Goal: Transaction & Acquisition: Obtain resource

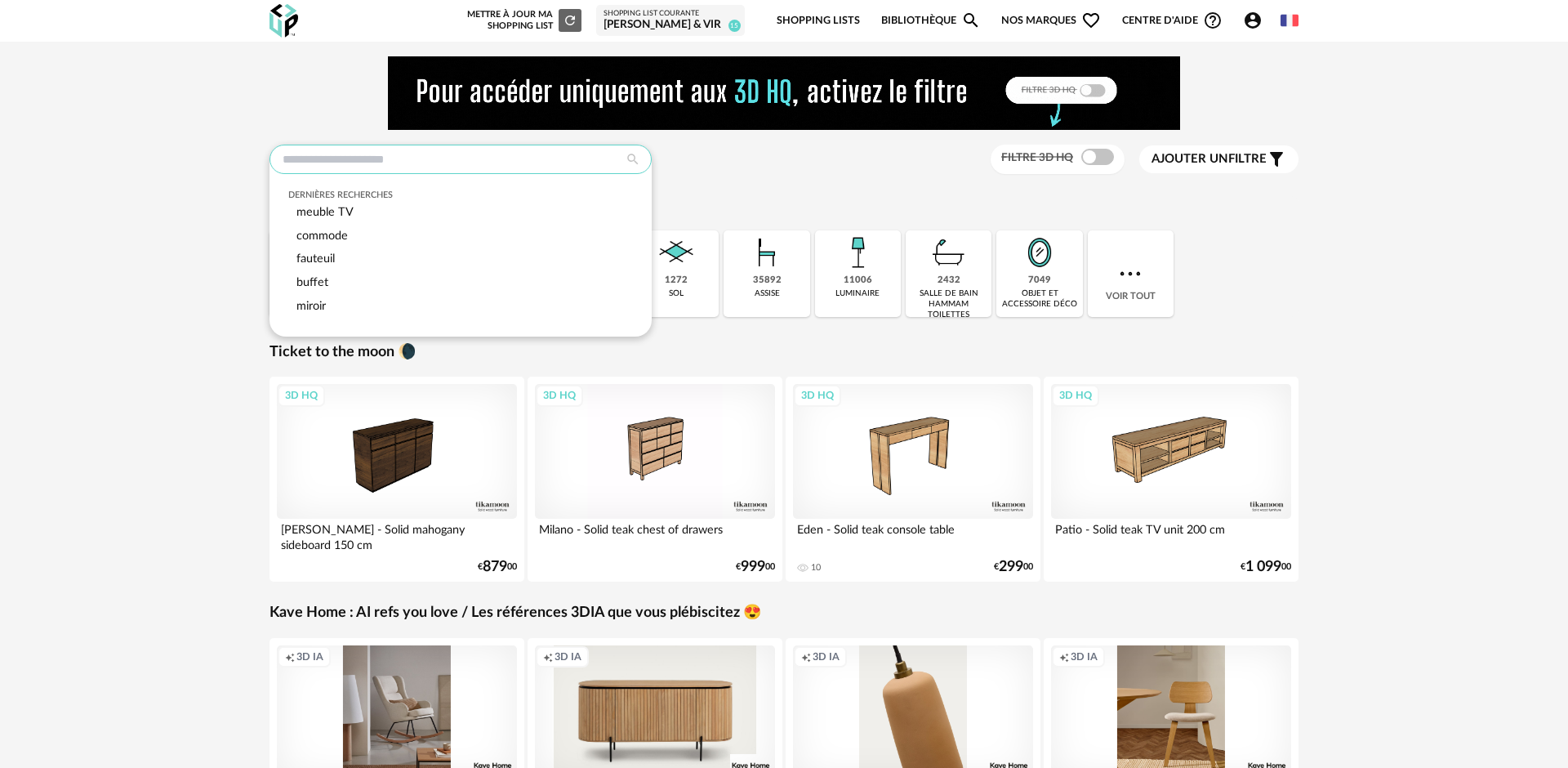
click at [372, 162] on input "text" at bounding box center [460, 159] width 382 height 29
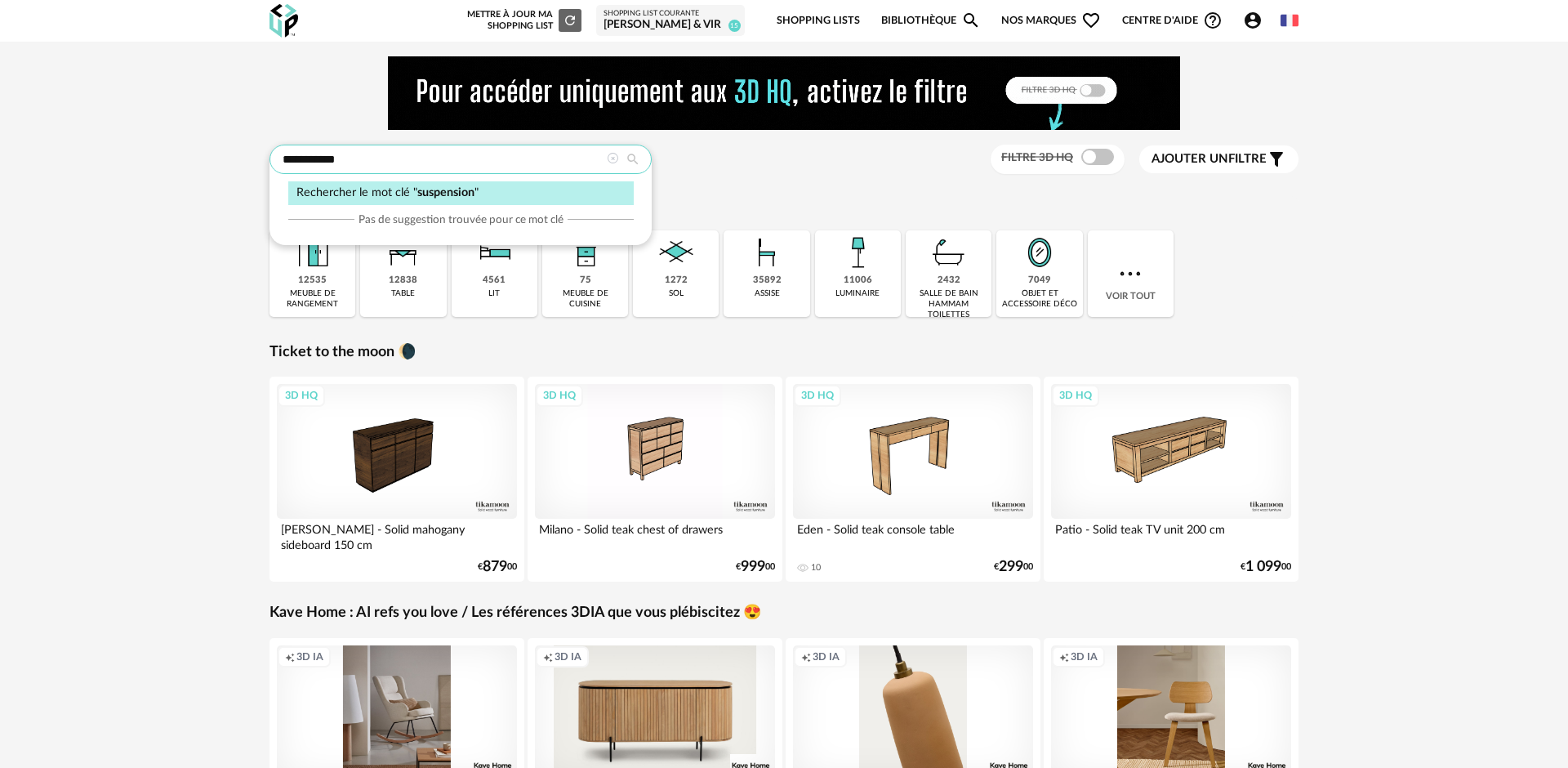
type input "**********"
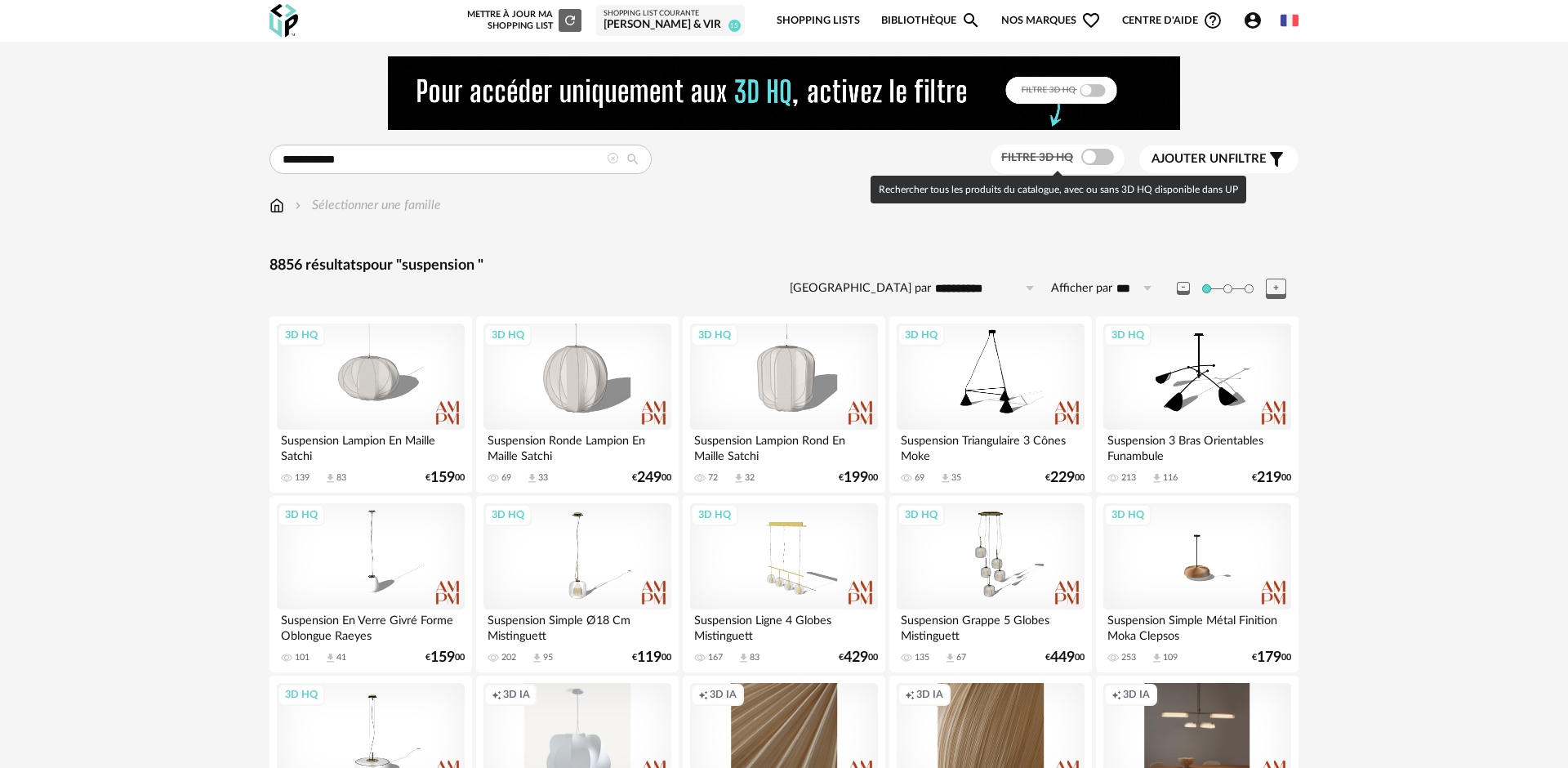
click at [1088, 164] on span at bounding box center [1097, 156] width 32 height 17
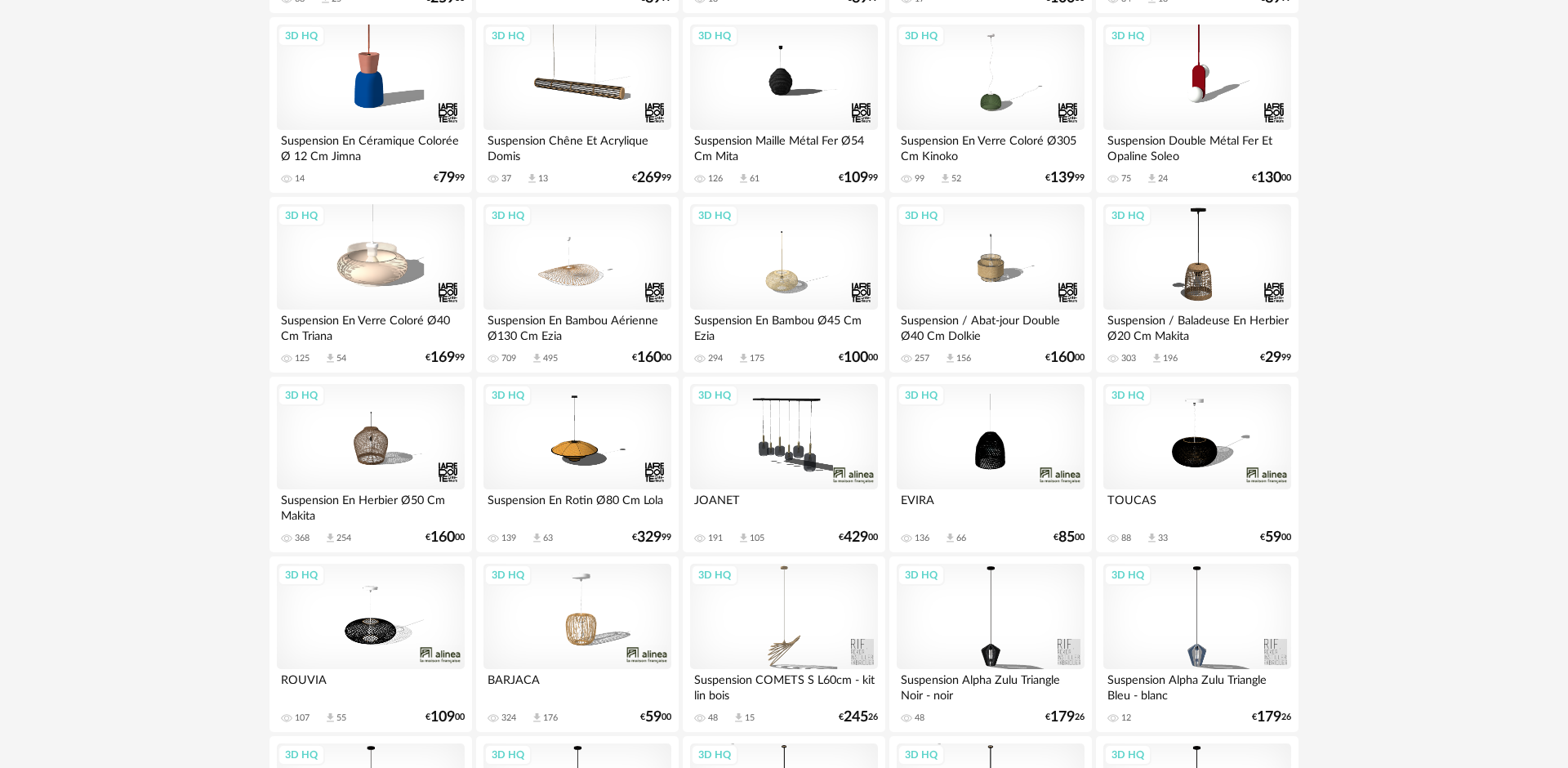
scroll to position [840, 0]
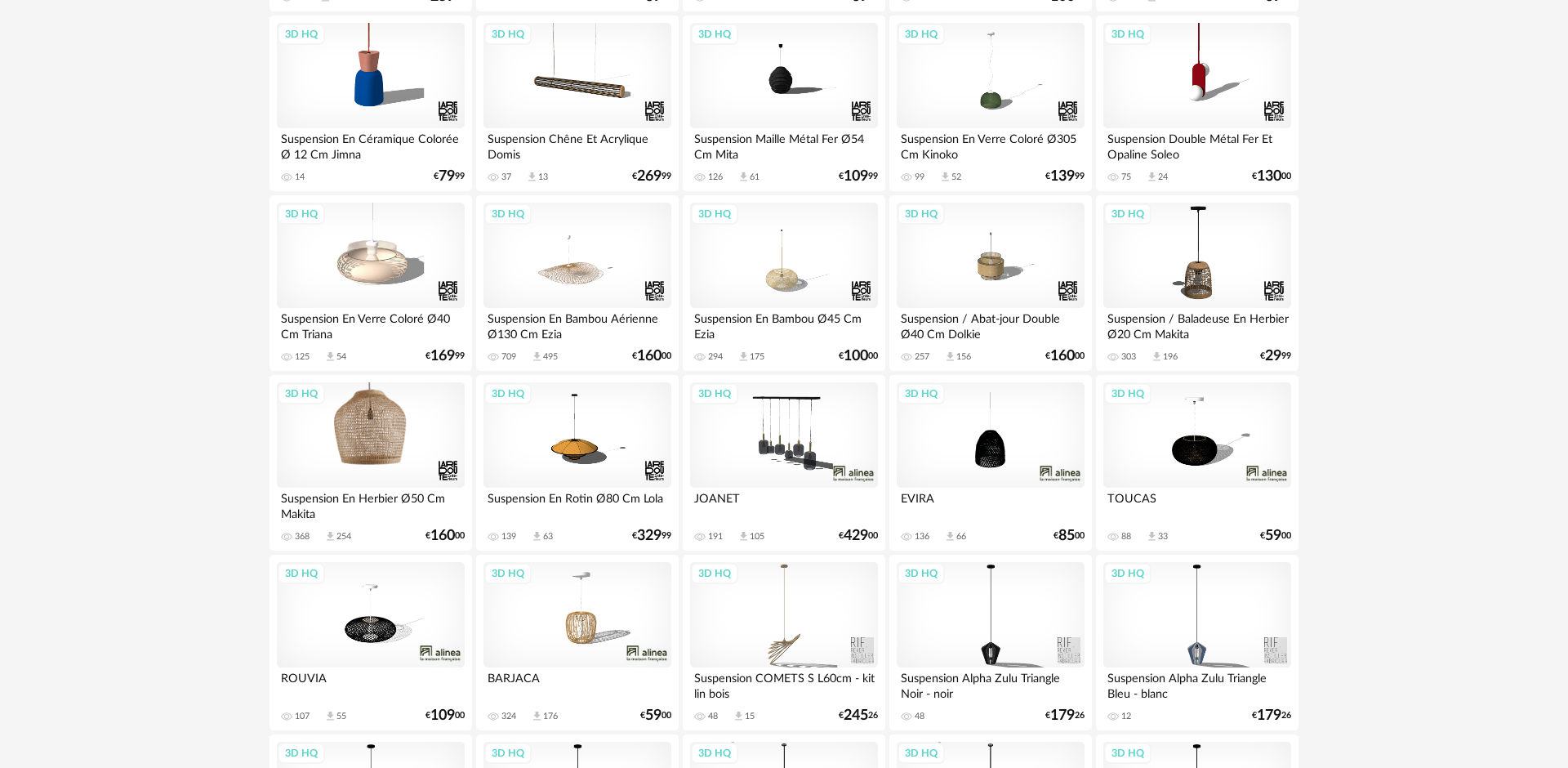
click at [366, 443] on div "3D HQ" at bounding box center [370, 435] width 188 height 107
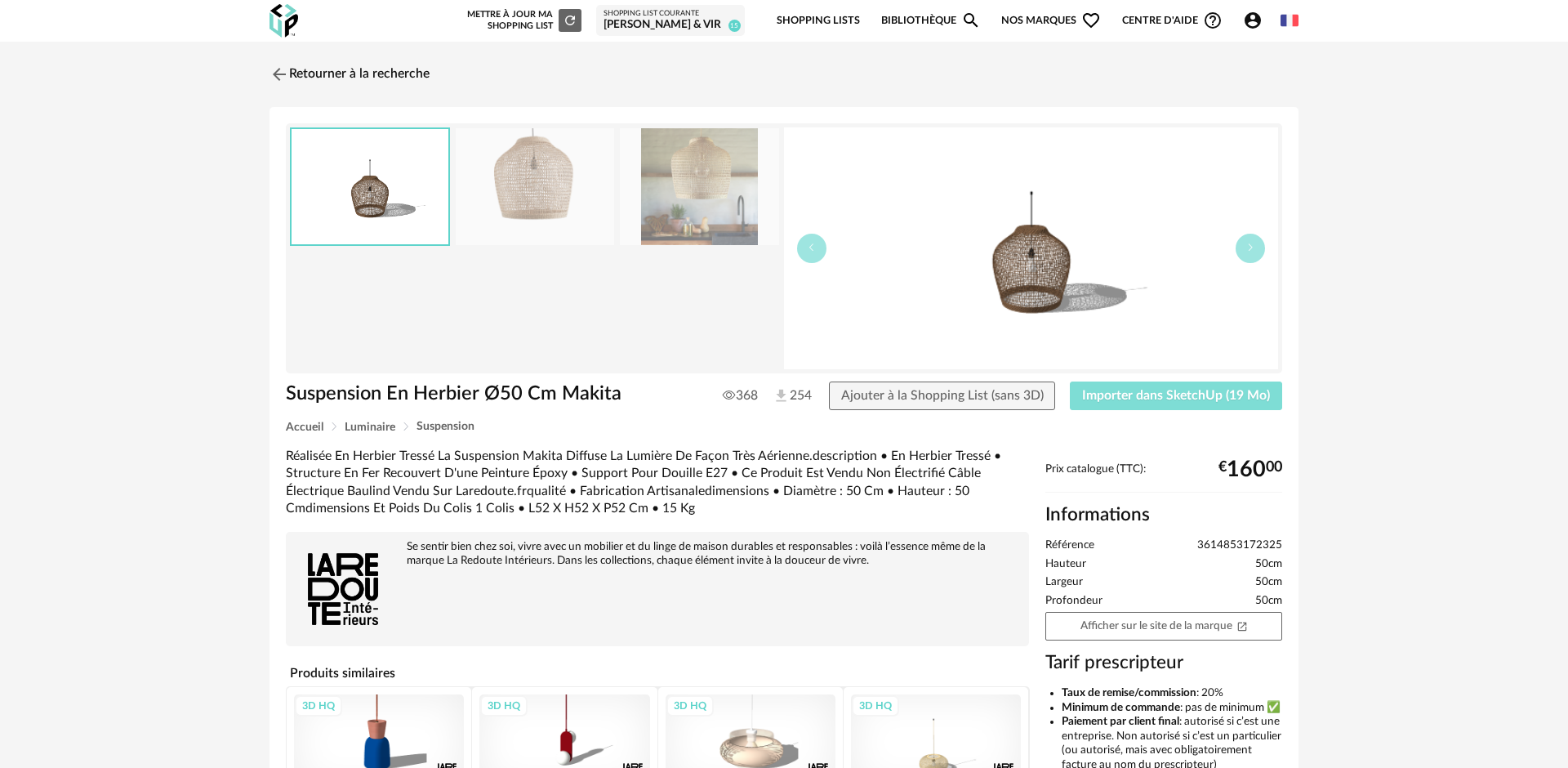
click at [1138, 391] on span "Importer dans SketchUp (19 Mo)" at bounding box center [1176, 395] width 188 height 13
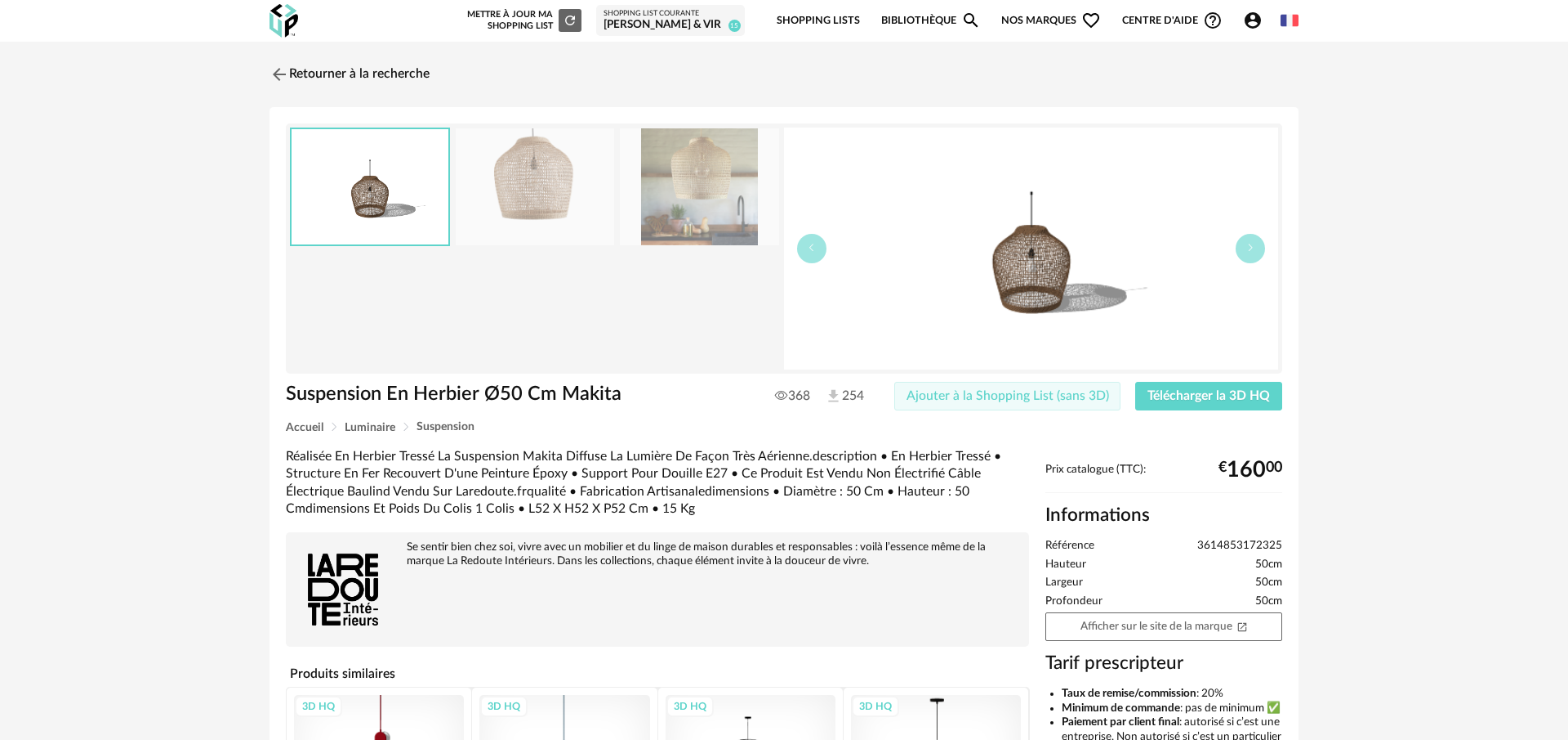
drag, startPoint x: 1037, startPoint y: 392, endPoint x: 783, endPoint y: 344, distance: 258.5
click at [1037, 392] on span "Ajouter à la Shopping List (sans 3D)" at bounding box center [1007, 395] width 202 height 13
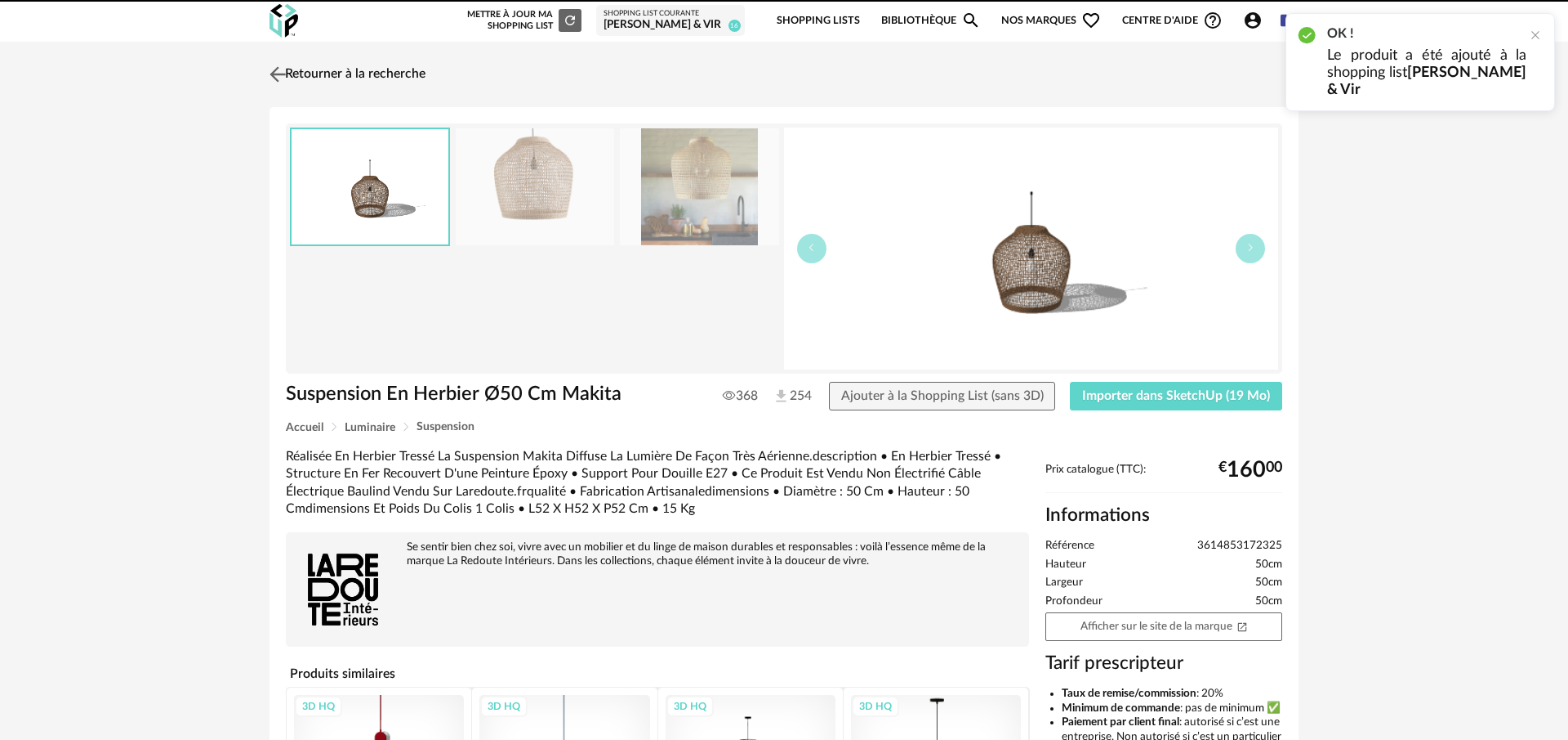
click at [276, 73] on img at bounding box center [278, 74] width 23 height 23
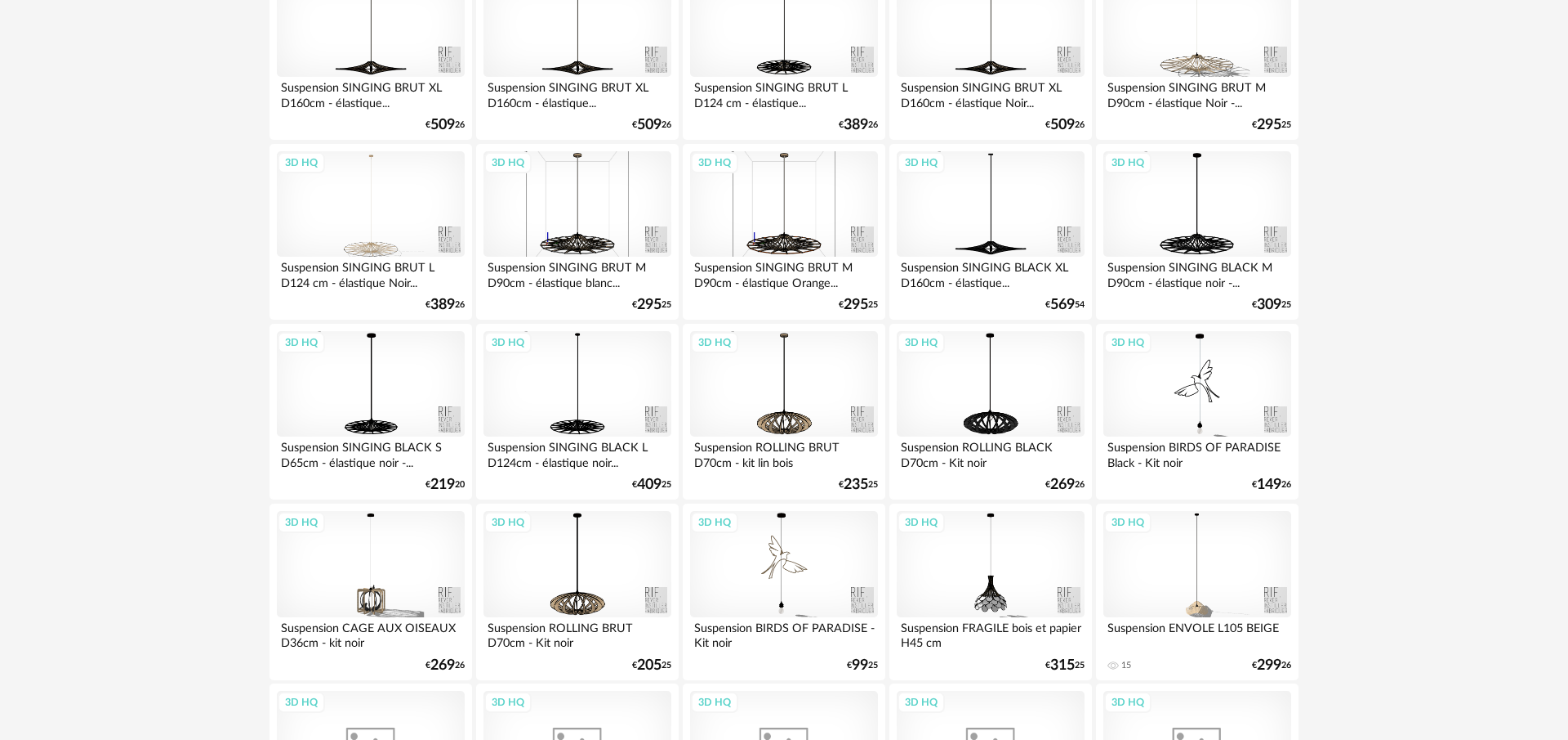
scroll to position [3294, 0]
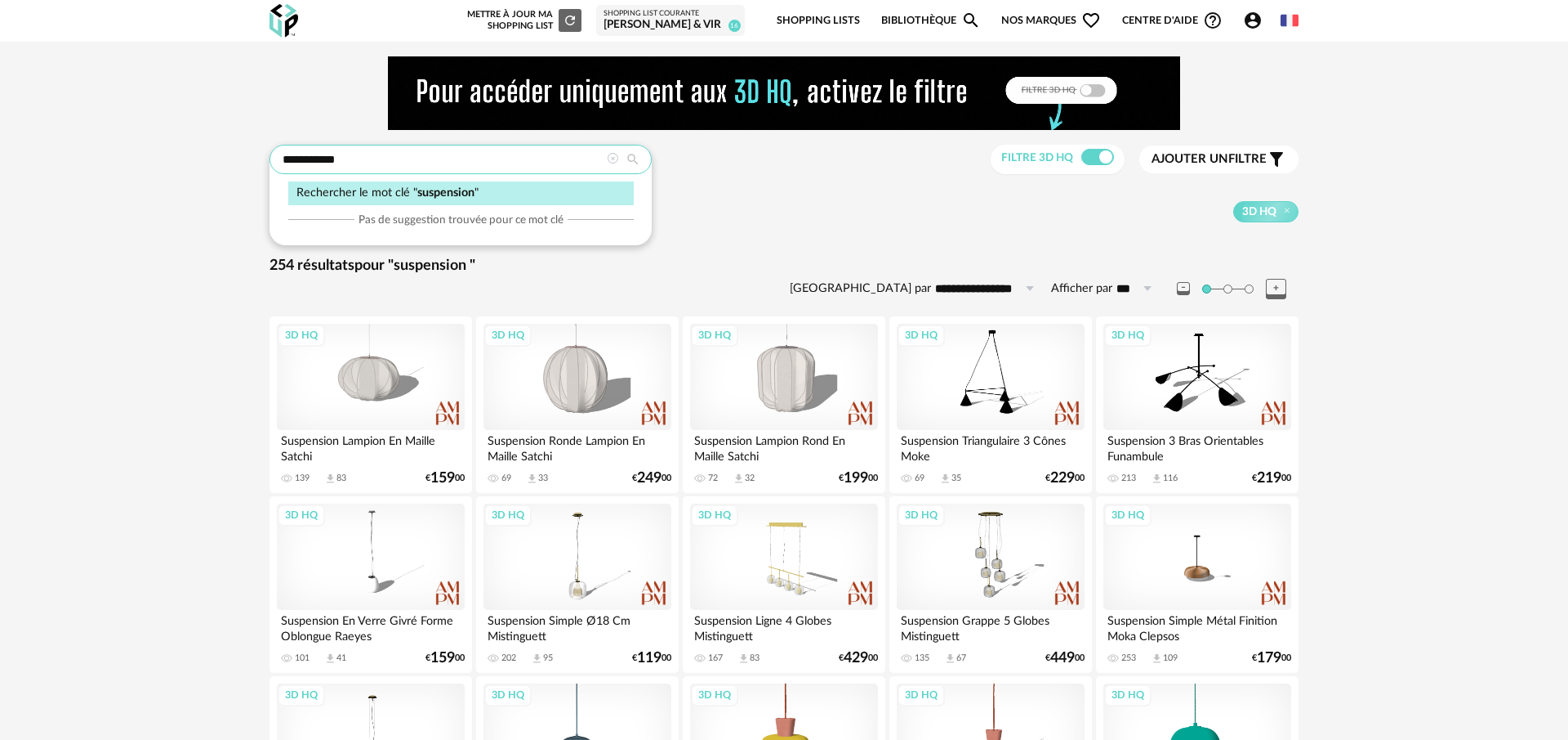
drag, startPoint x: 415, startPoint y: 162, endPoint x: 180, endPoint y: 161, distance: 235.0
type input "********"
type input "**********"
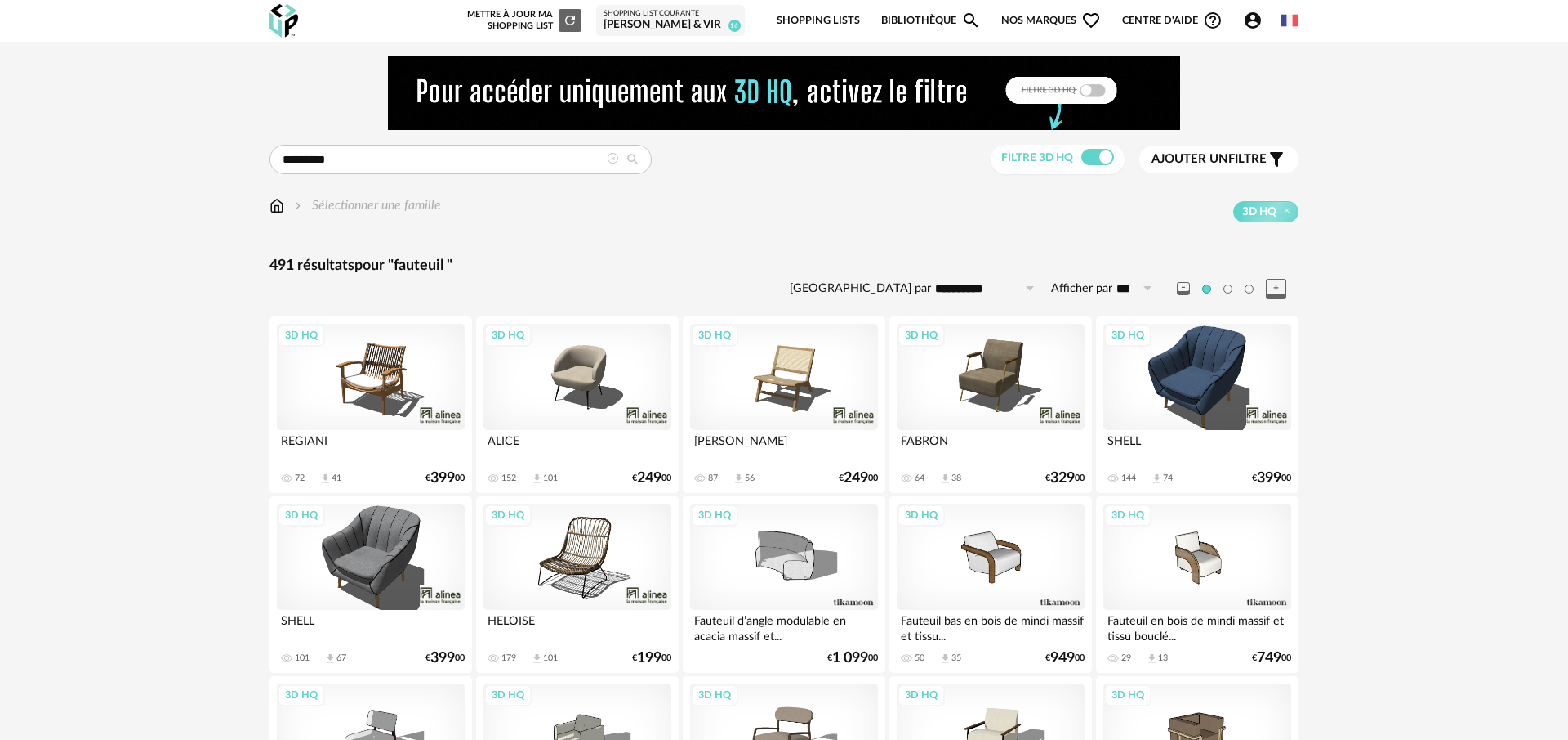
click at [1237, 153] on span "Ajouter un filtre" at bounding box center [1209, 159] width 115 height 17
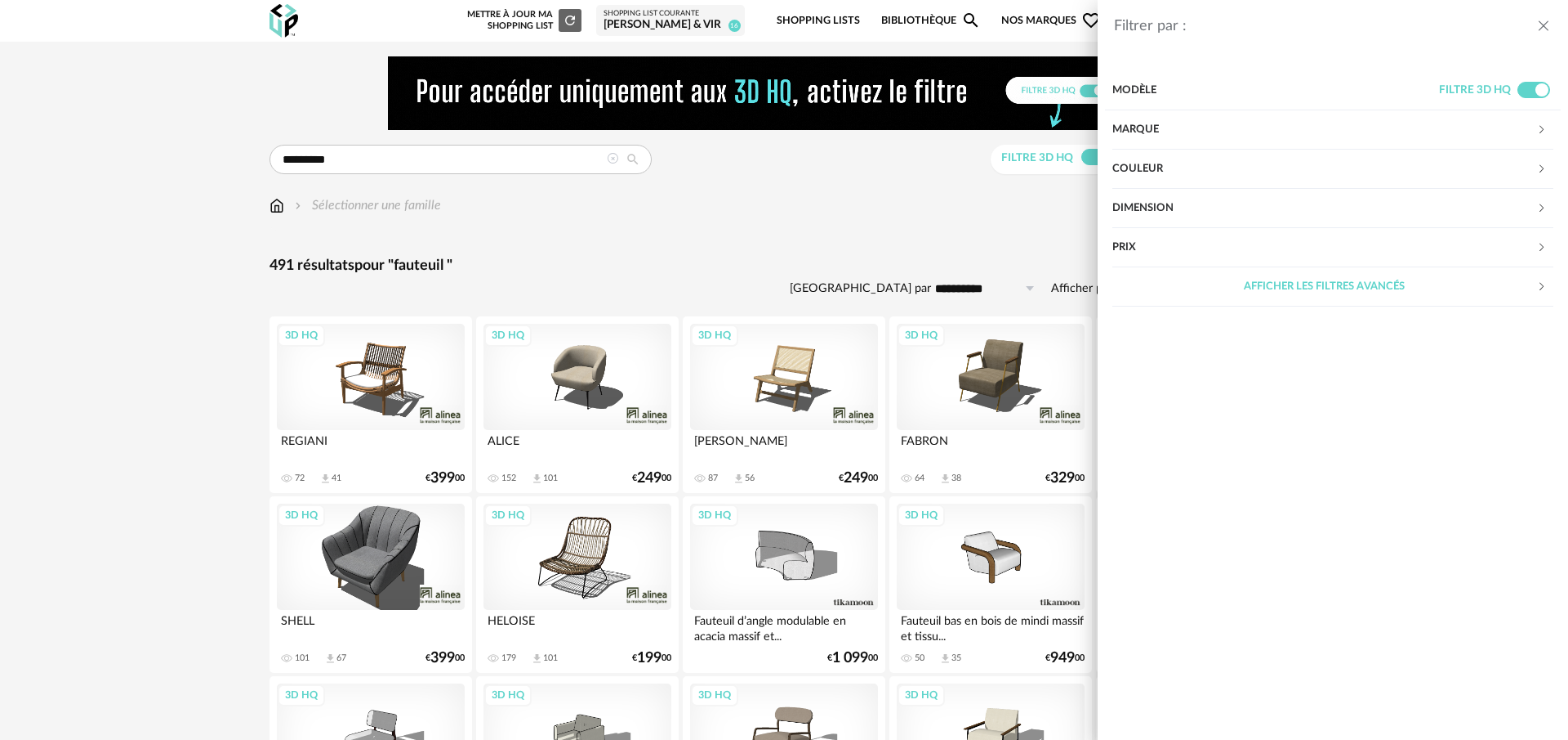
click at [1175, 167] on div "Couleur" at bounding box center [1325, 169] width 424 height 39
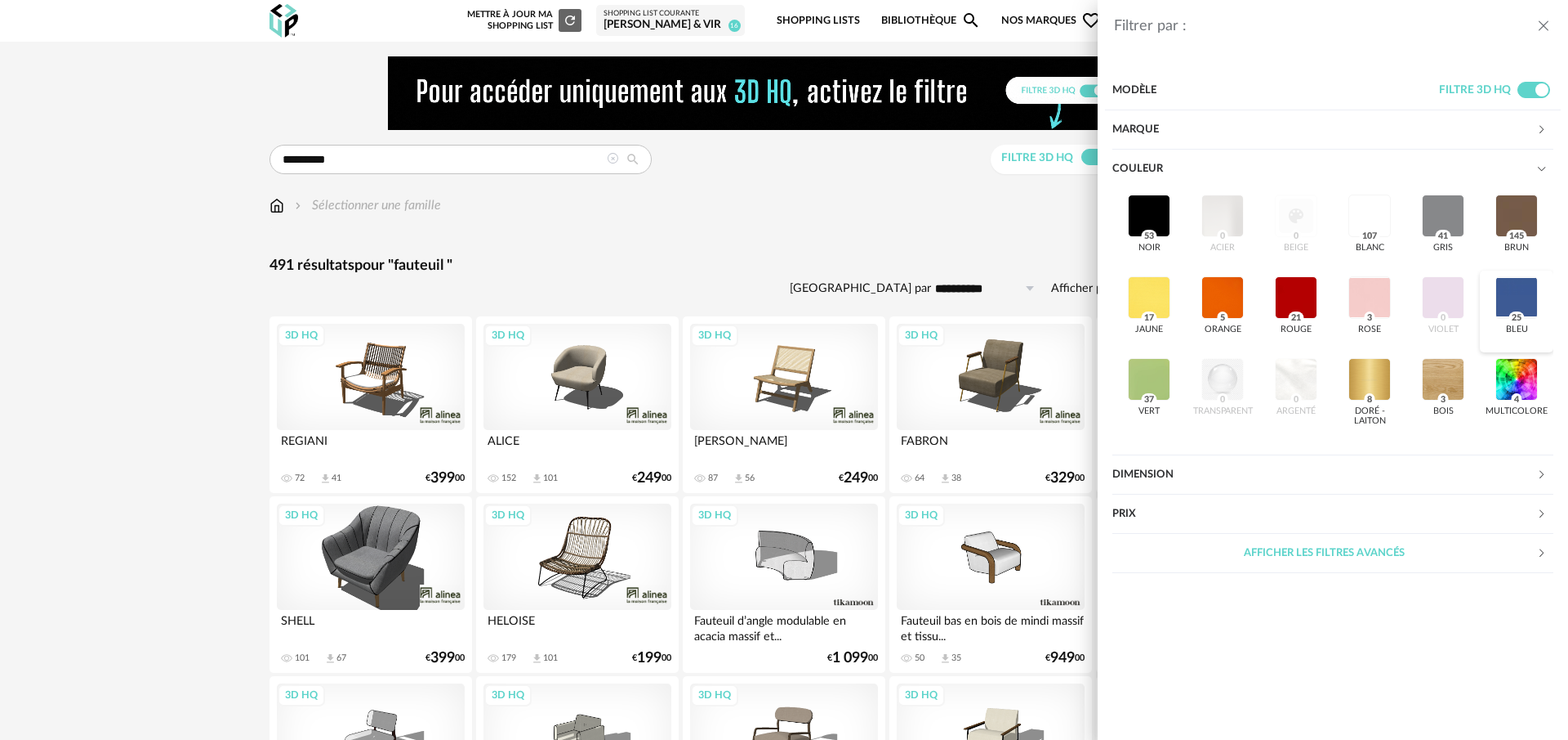
click at [1518, 289] on div at bounding box center [1516, 297] width 42 height 42
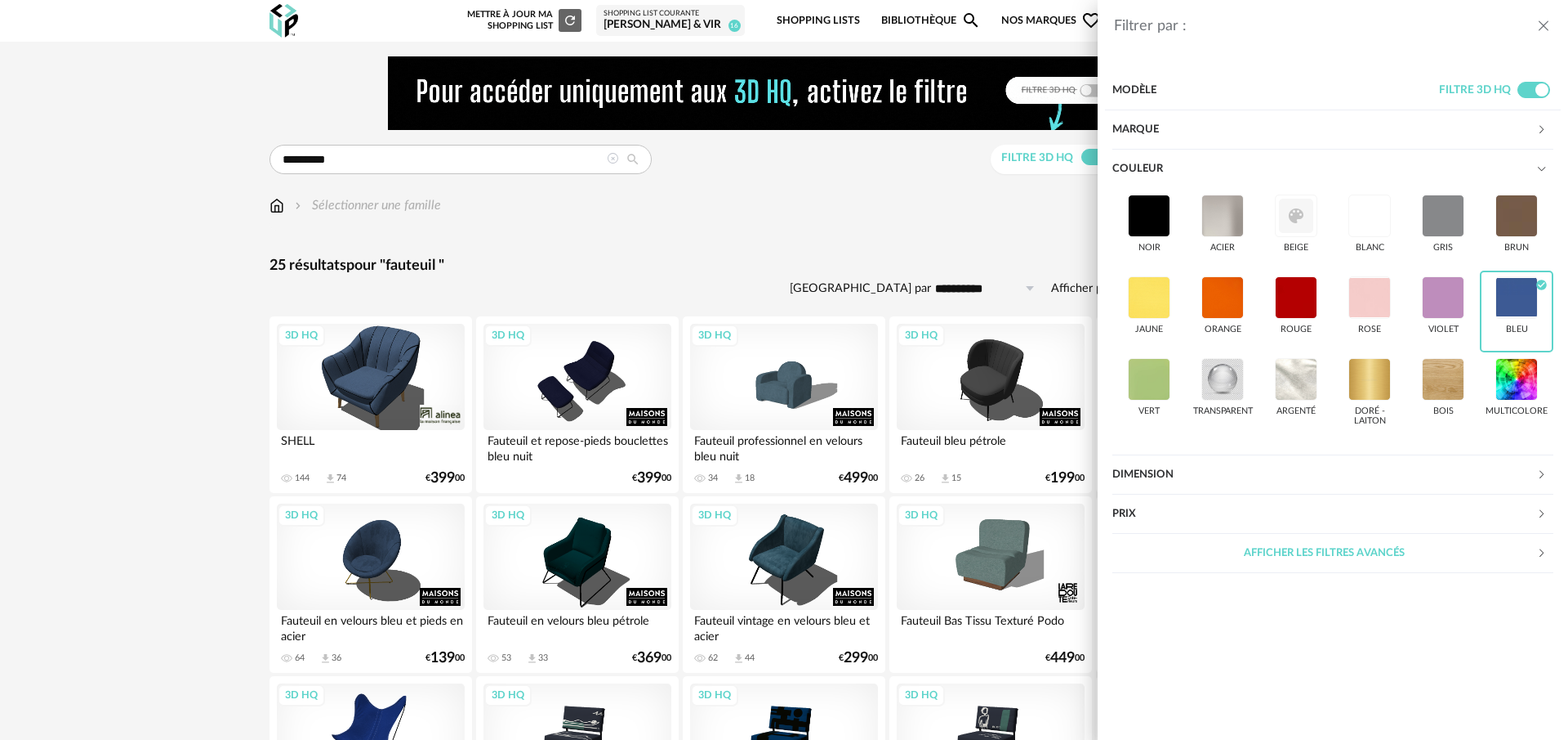
click at [844, 224] on div "Filtrer par : Modèle Filtre 3D HQ Marque &tradition 0 101 Copenhagen 0 366 Conc…" at bounding box center [784, 370] width 1568 height 740
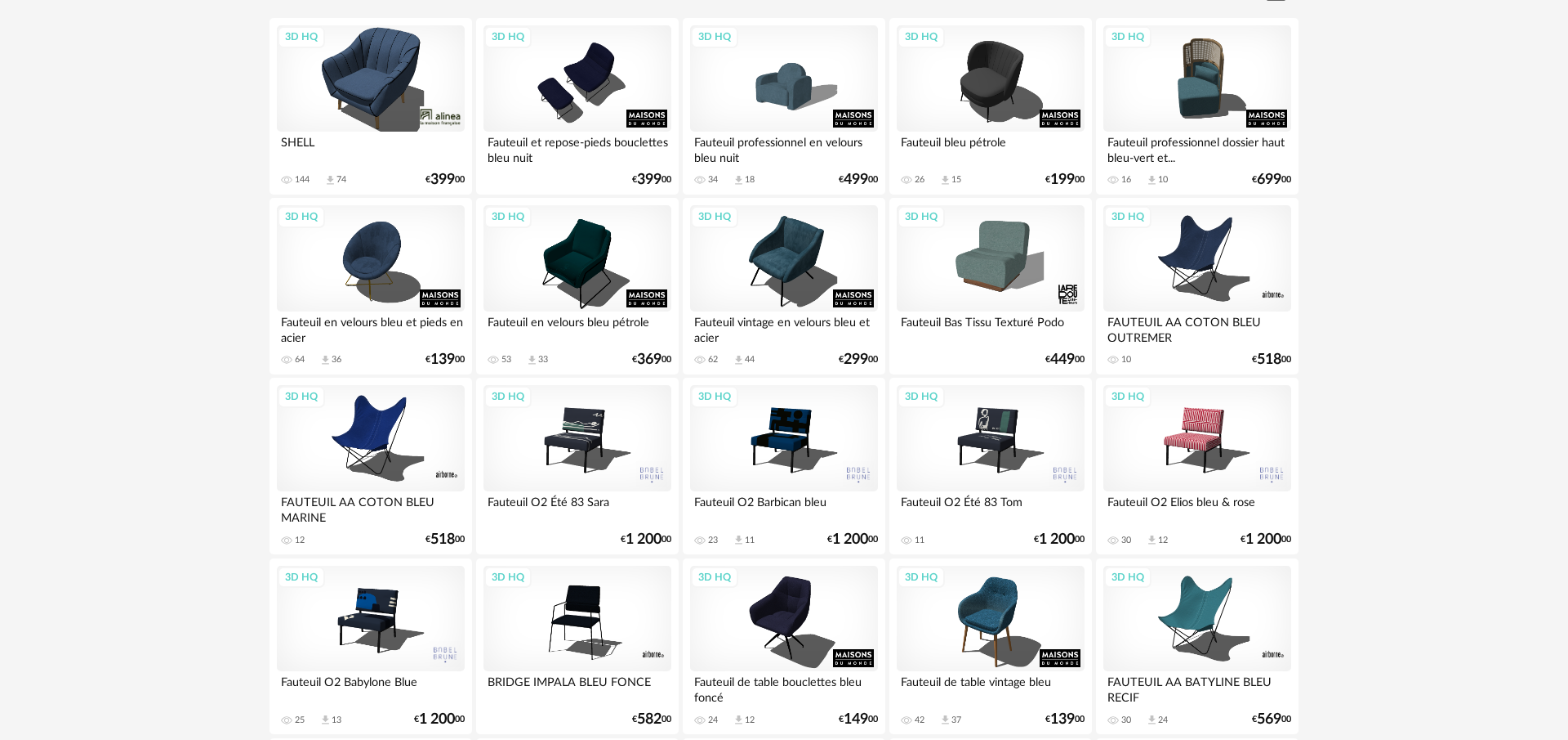
scroll to position [299, 0]
click at [365, 78] on div "3D HQ" at bounding box center [370, 77] width 188 height 107
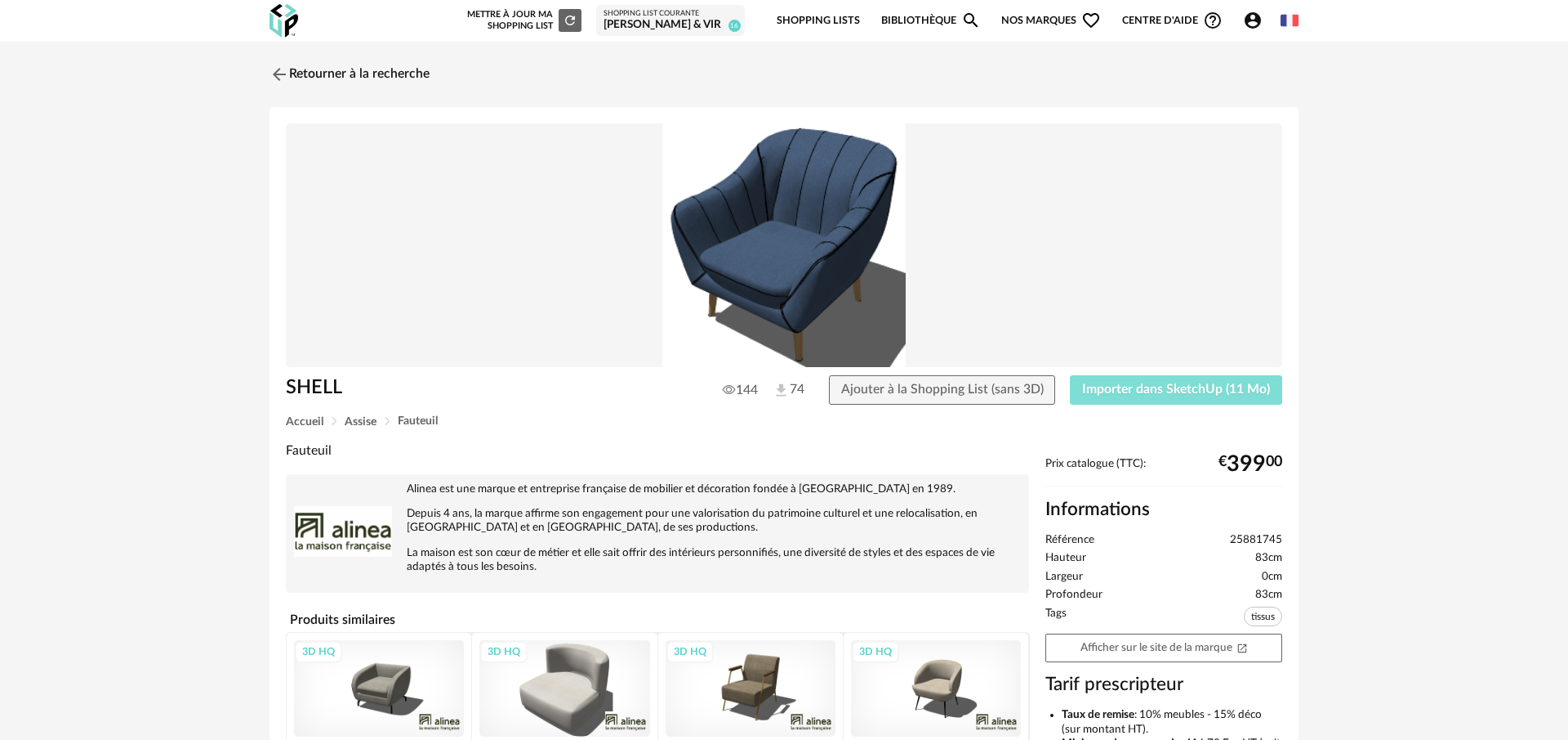
click at [1159, 385] on span "Importer dans SketchUp (11 Mo)" at bounding box center [1176, 388] width 188 height 13
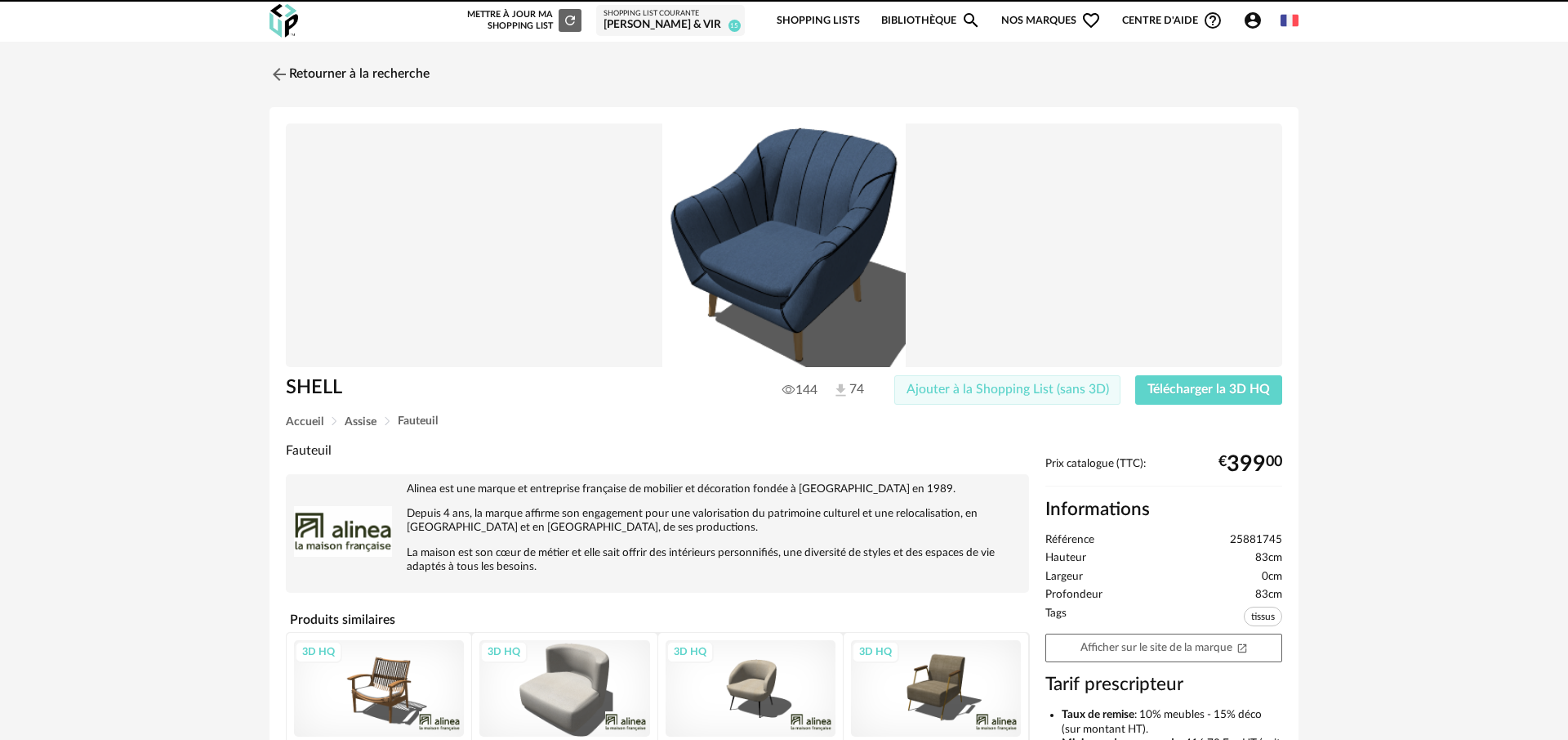
click at [1054, 393] on span "Ajouter à la Shopping List (sans 3D)" at bounding box center [1007, 388] width 202 height 13
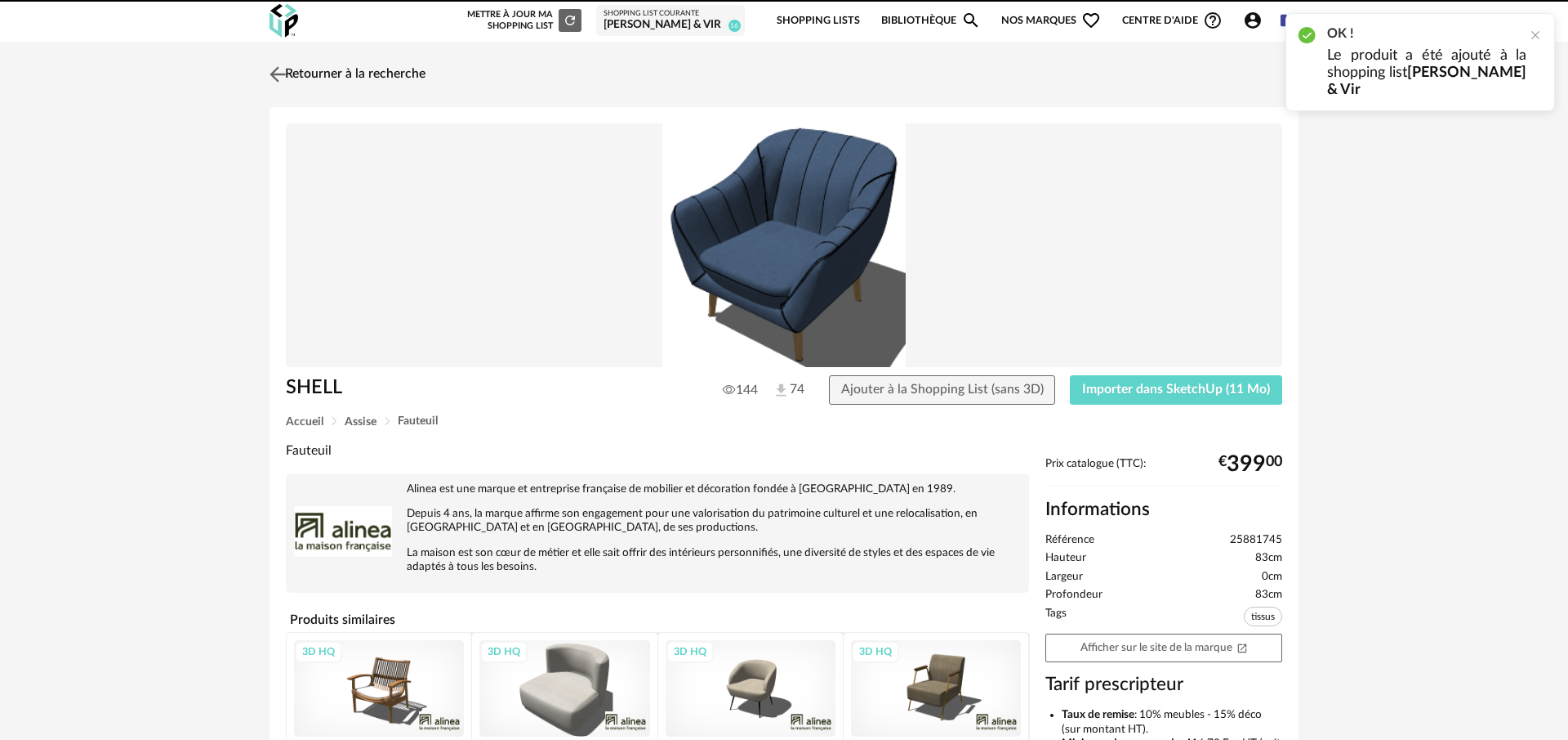
click at [276, 72] on img at bounding box center [278, 74] width 23 height 23
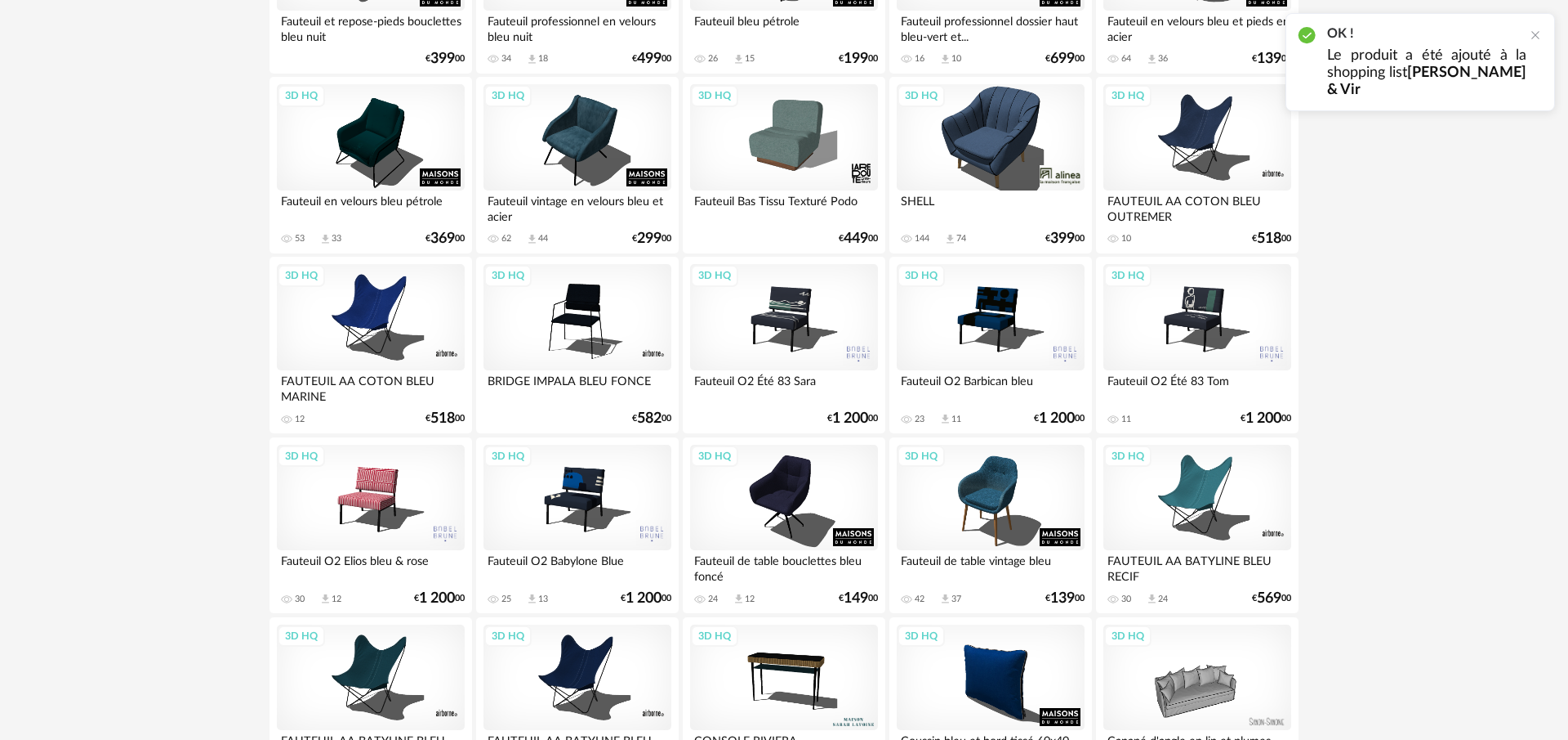
scroll to position [437, 0]
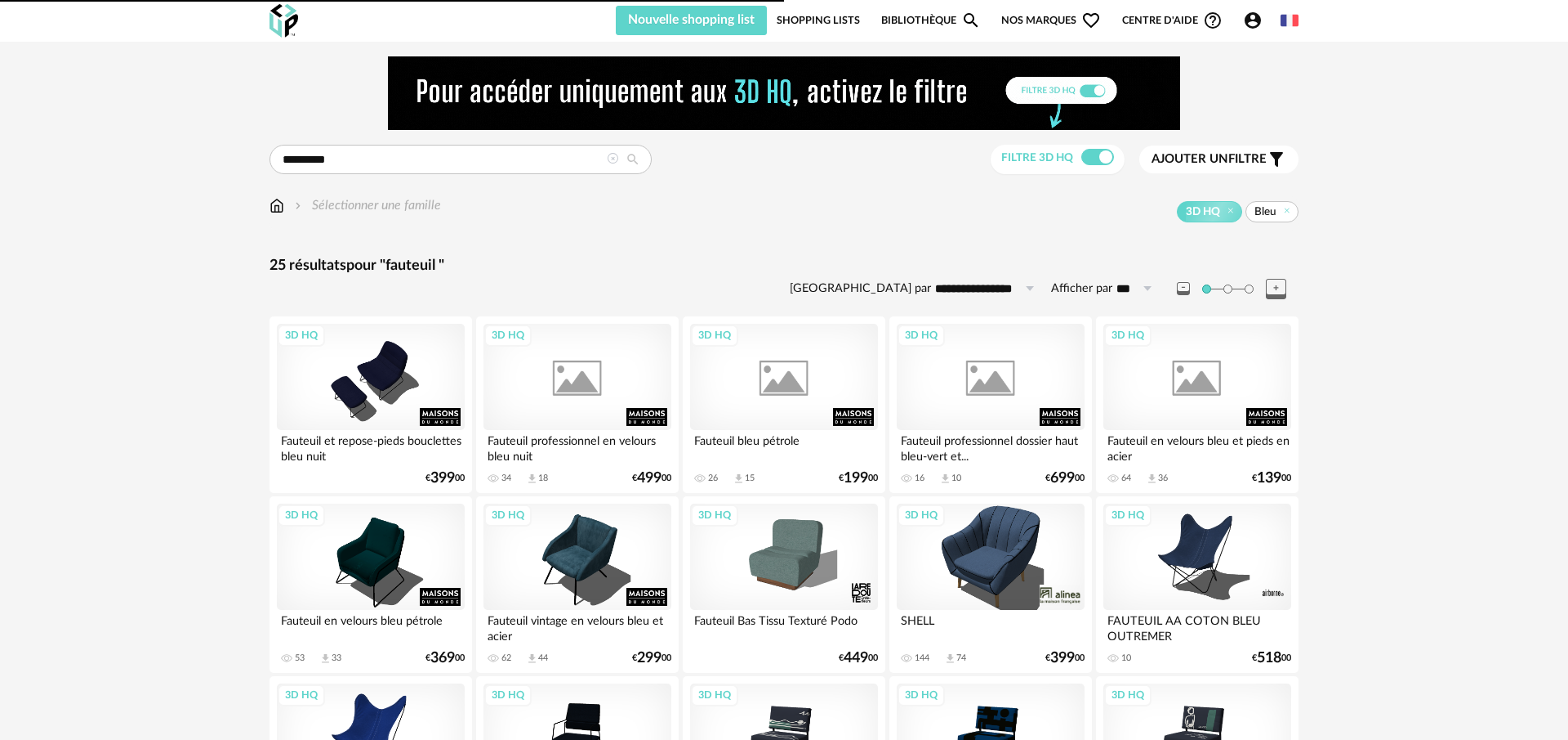
scroll to position [497, 0]
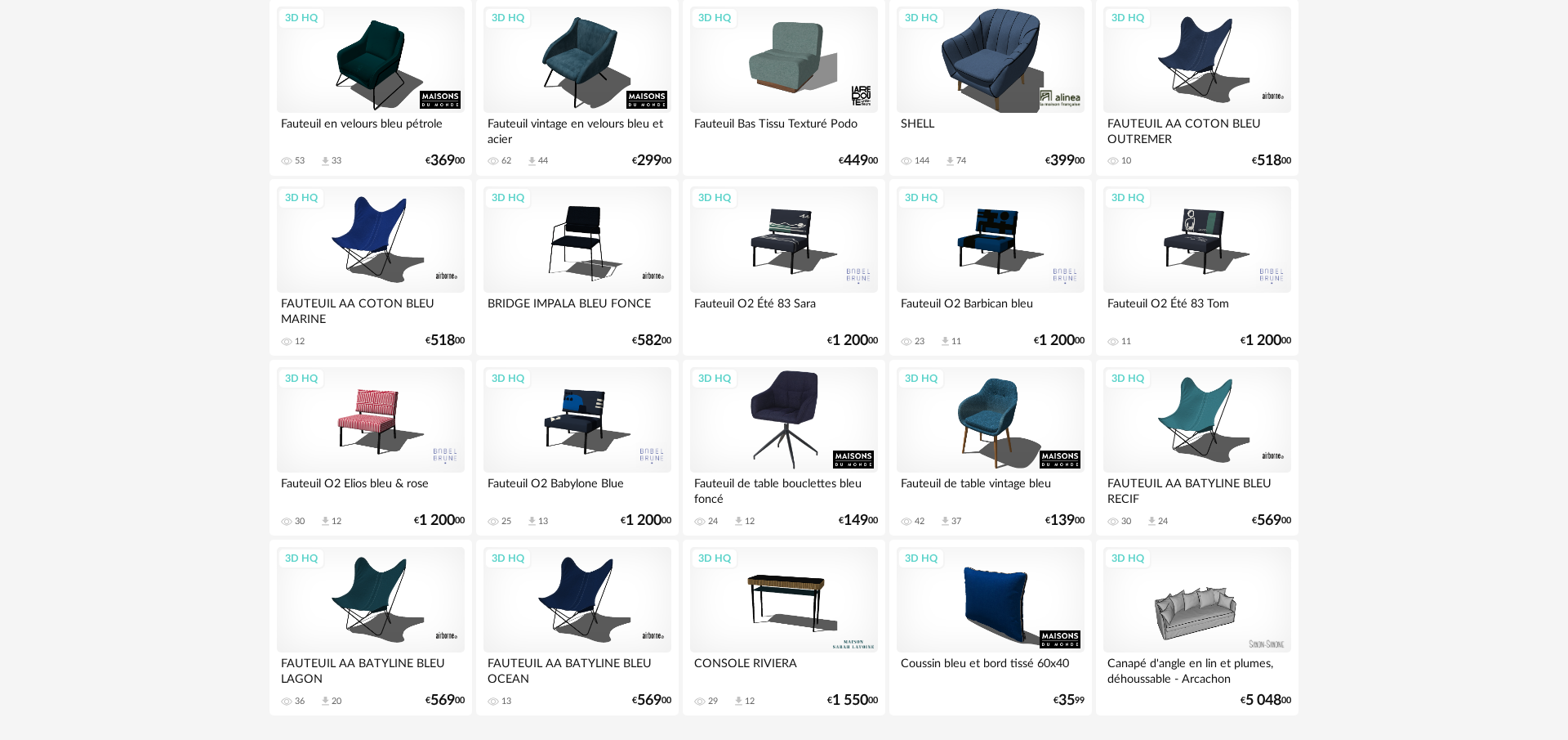
click at [826, 421] on div "3D HQ" at bounding box center [784, 419] width 188 height 107
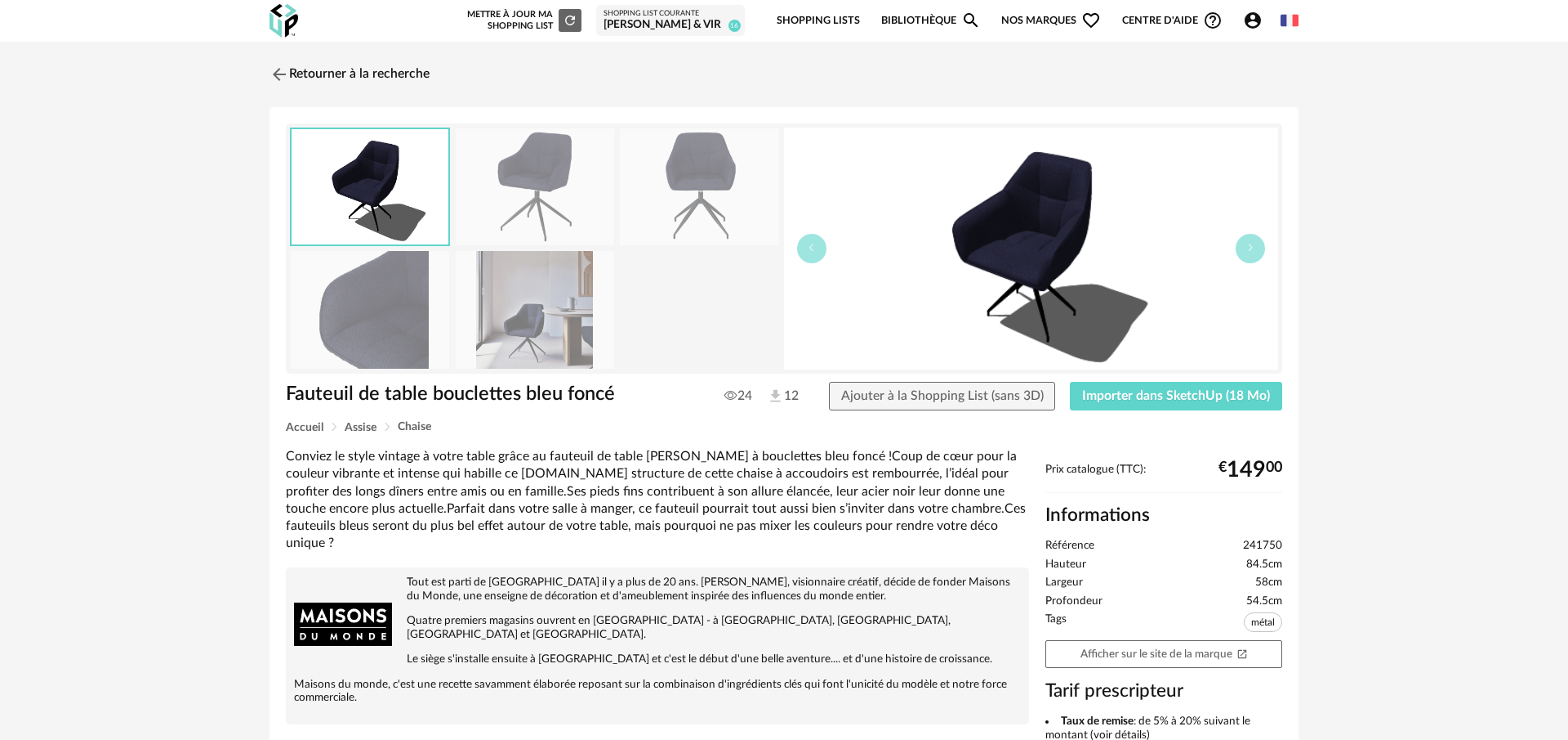
click at [531, 324] on img at bounding box center [535, 310] width 158 height 117
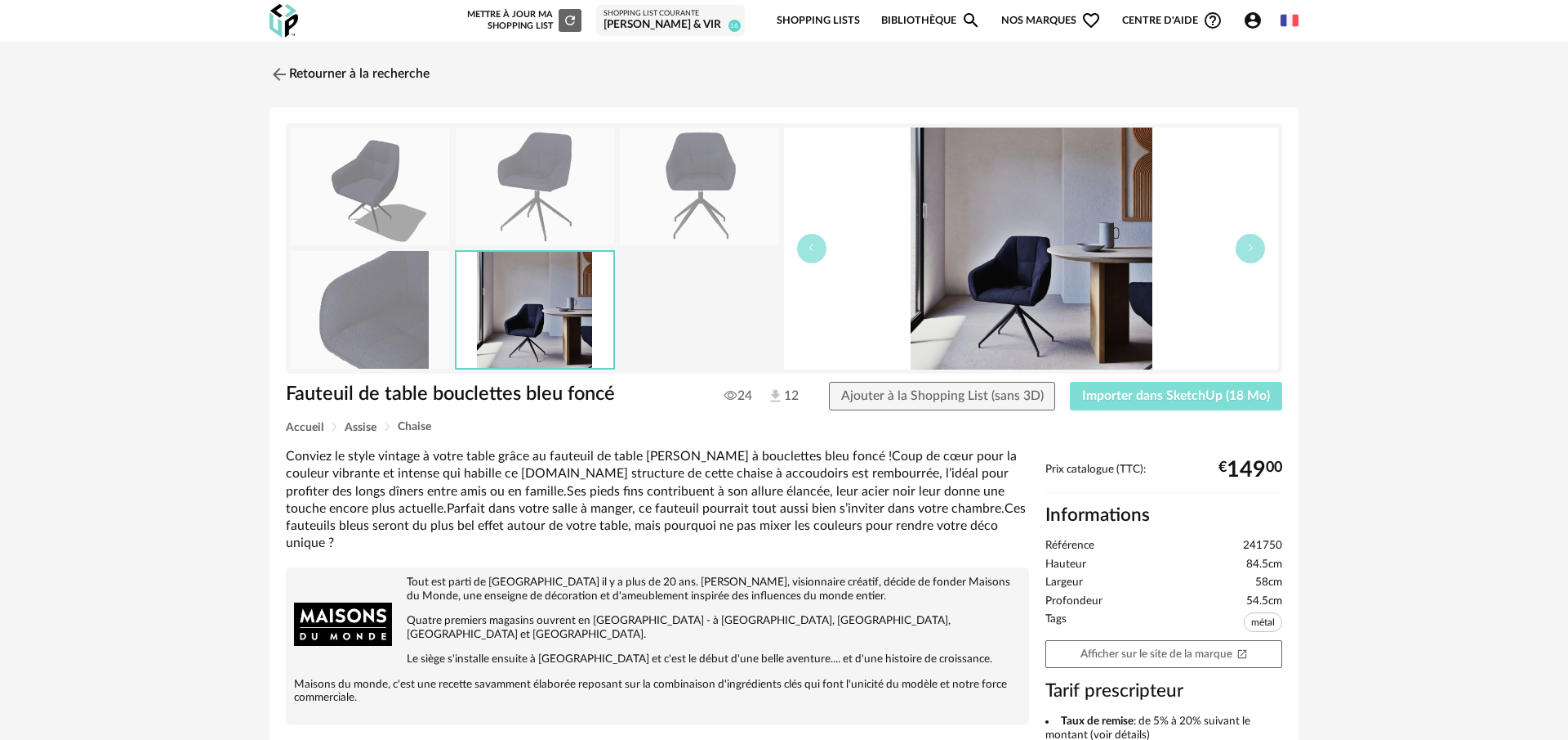
click at [1180, 395] on span "Importer dans SketchUp (18 Mo)" at bounding box center [1176, 395] width 188 height 13
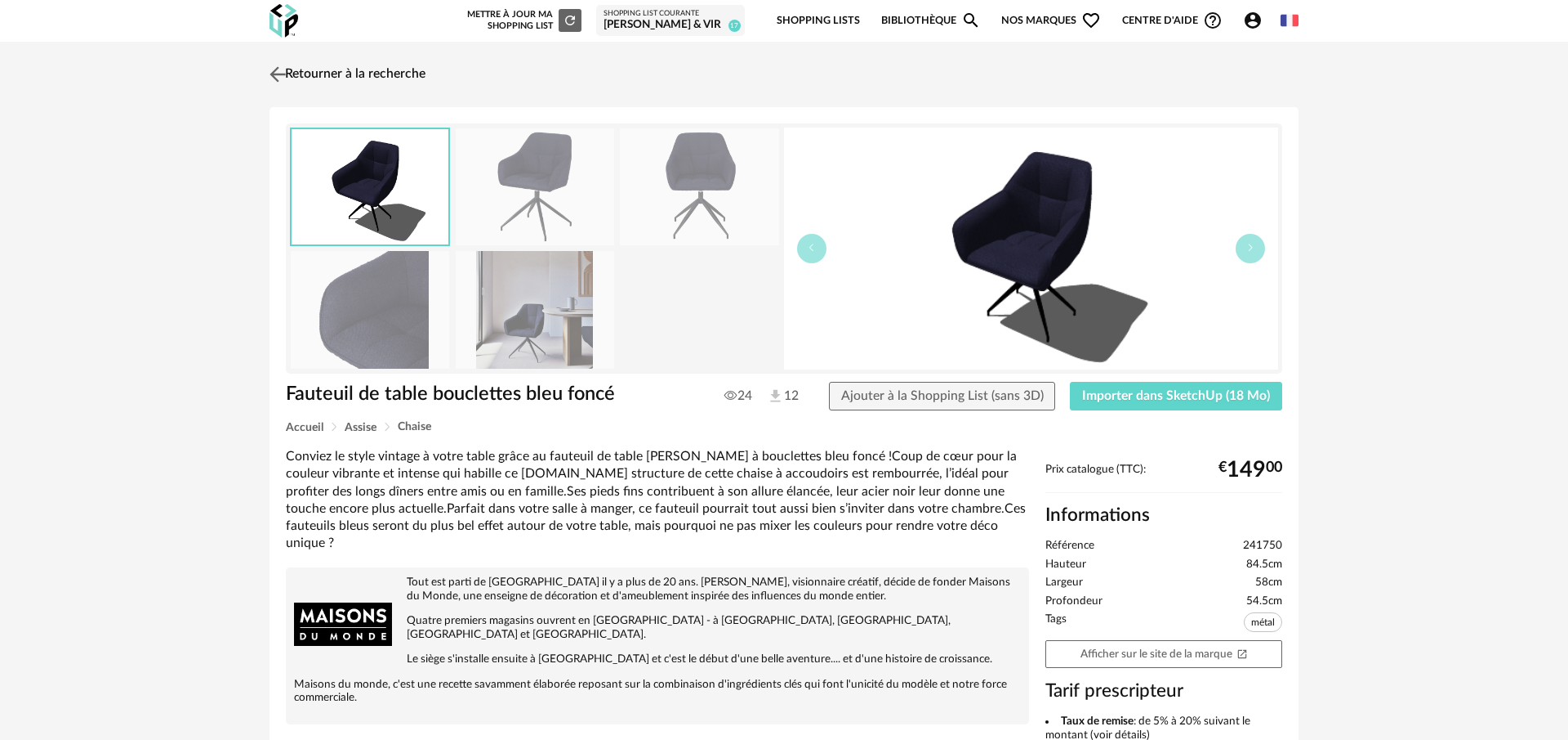
click at [321, 72] on link "Retourner à la recherche" at bounding box center [346, 74] width 160 height 36
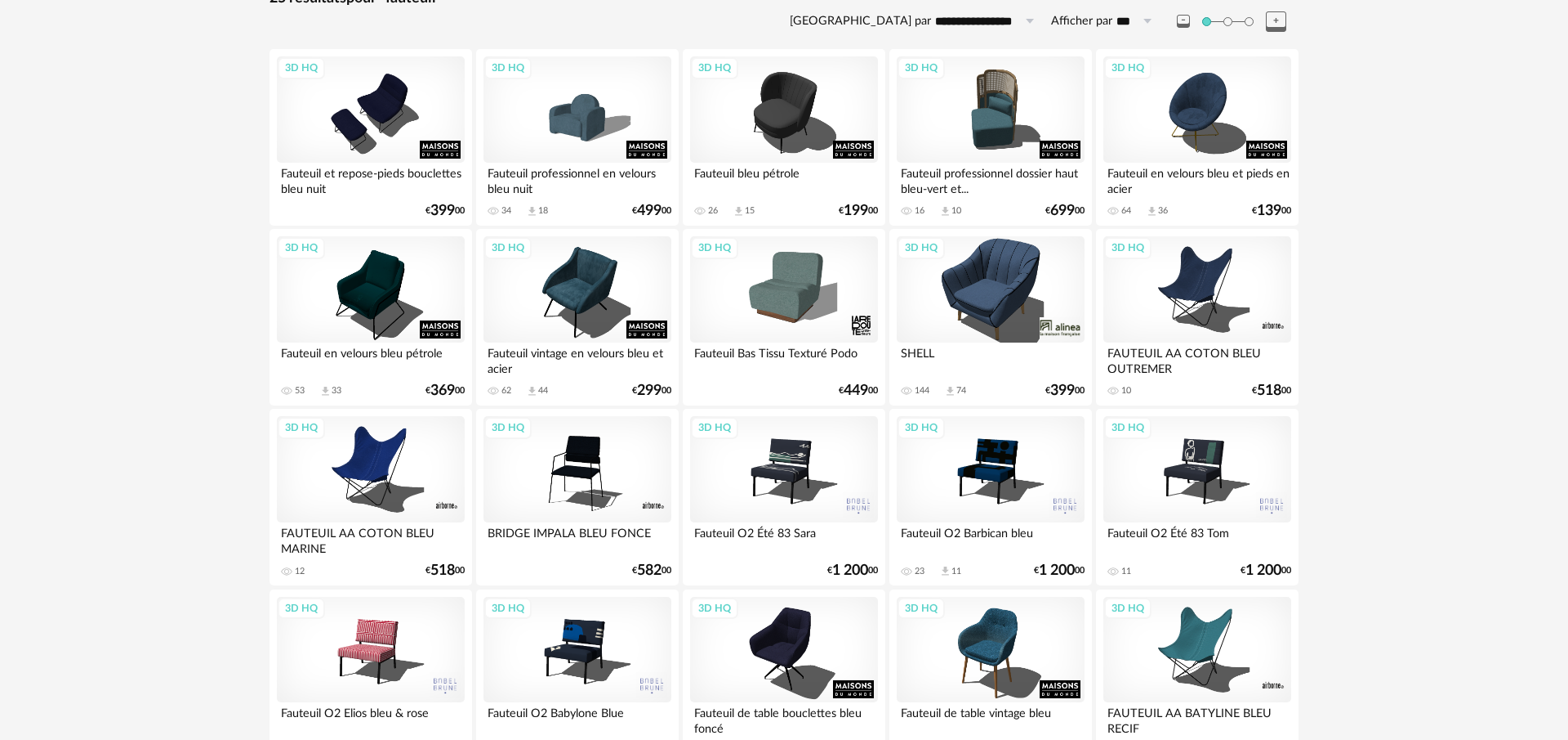
scroll to position [255, 0]
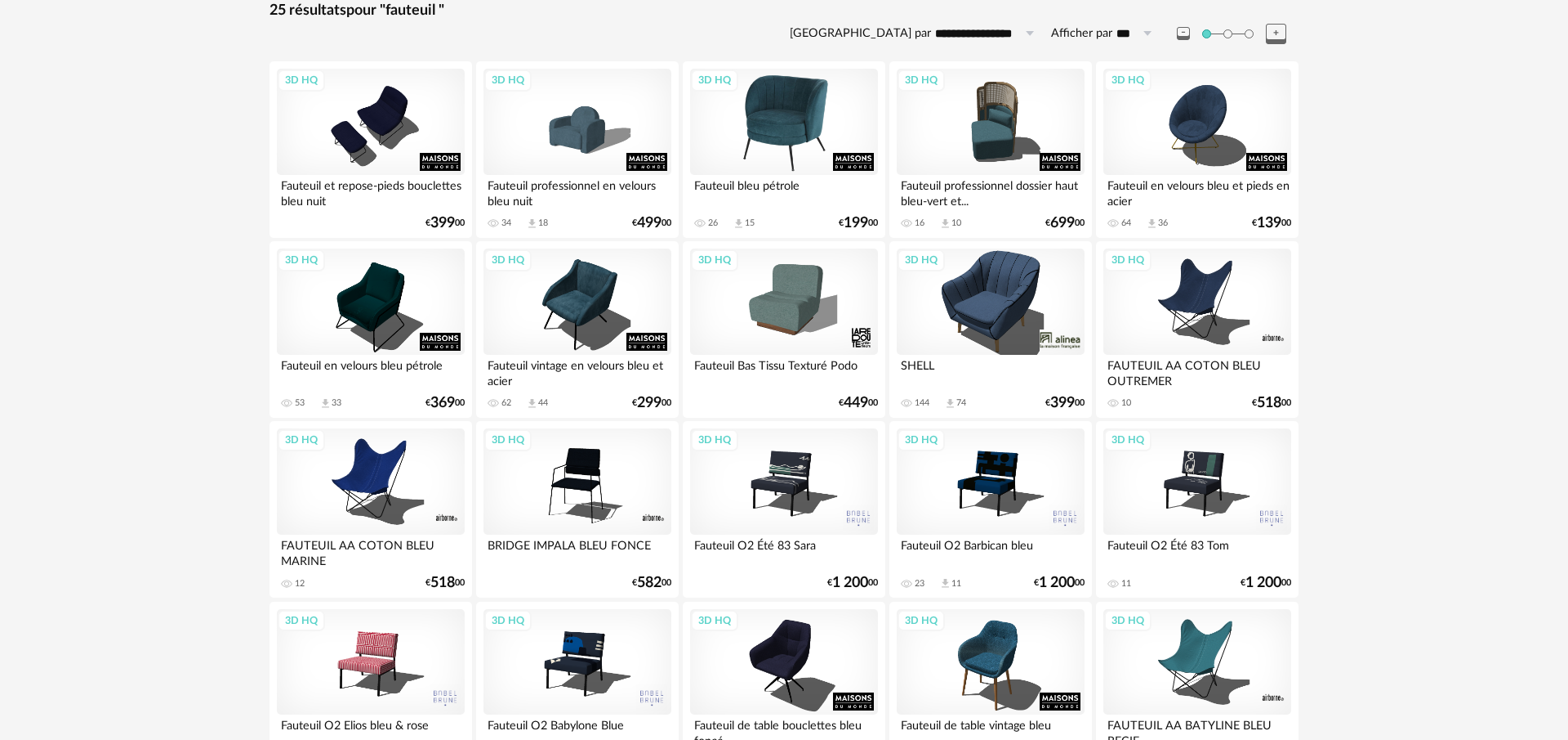
click at [797, 119] on div "3D HQ" at bounding box center [784, 121] width 188 height 107
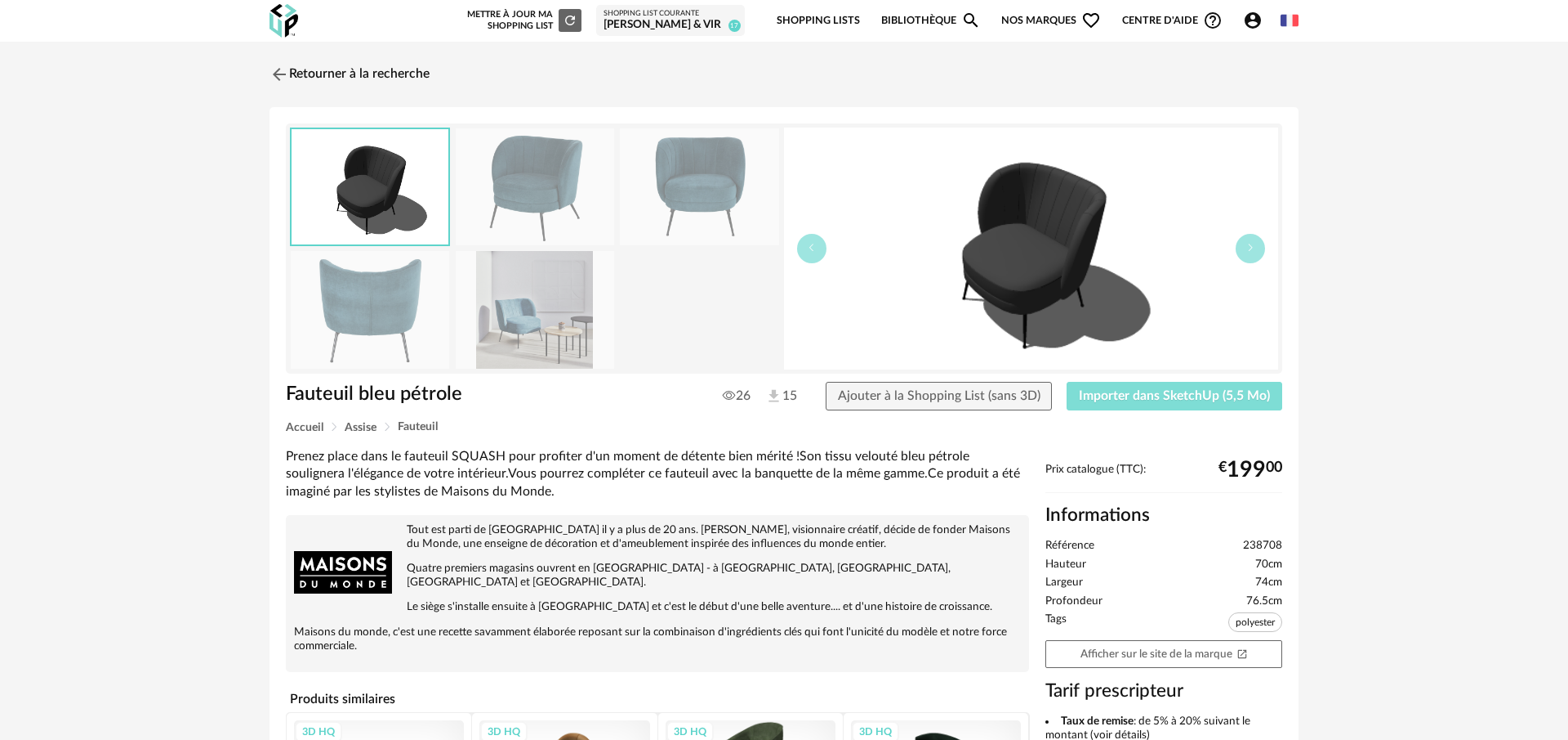
click at [1124, 397] on span "Importer dans SketchUp (5,5 Mo)" at bounding box center [1175, 395] width 191 height 13
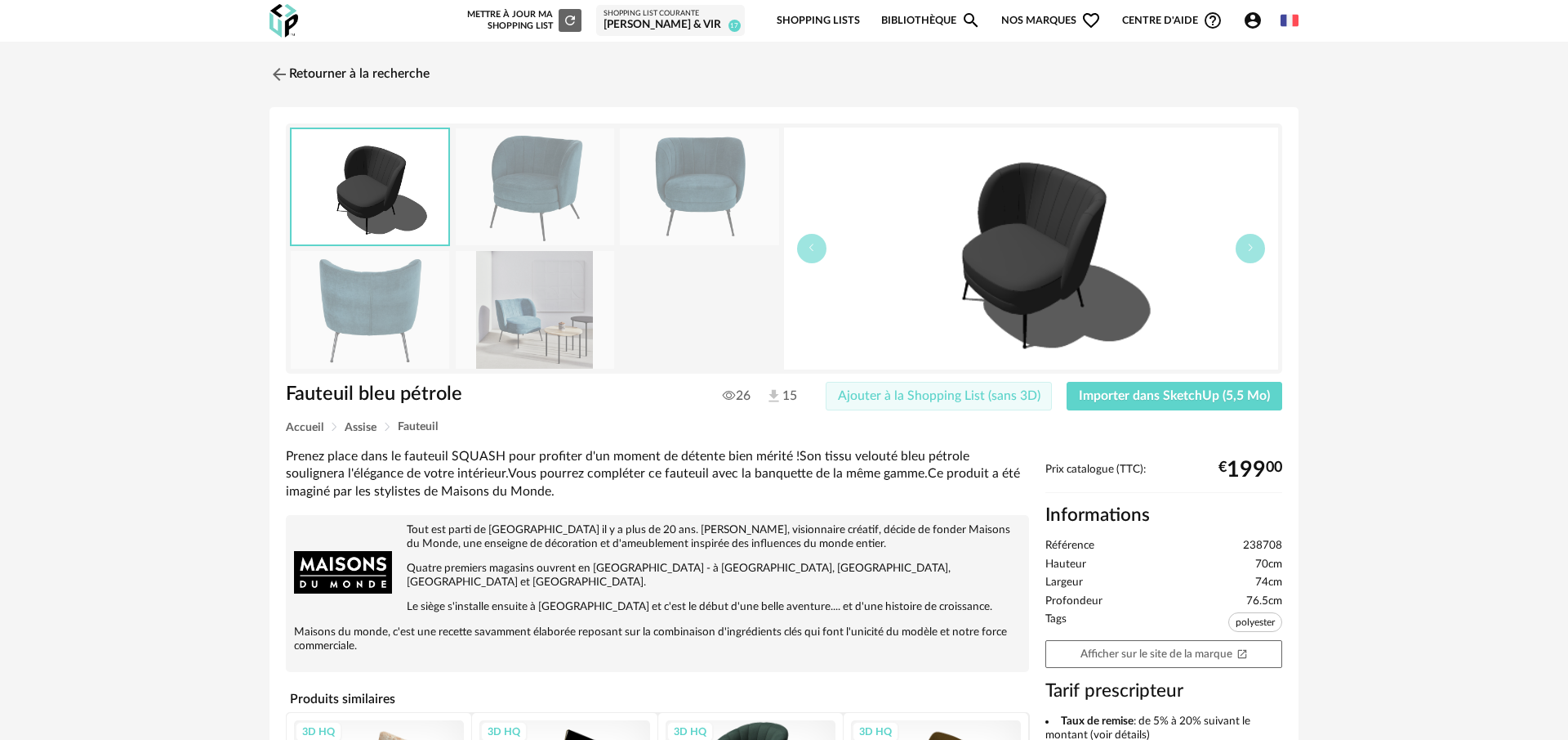
click at [897, 389] on span "Ajouter à la Shopping List (sans 3D)" at bounding box center [939, 395] width 202 height 13
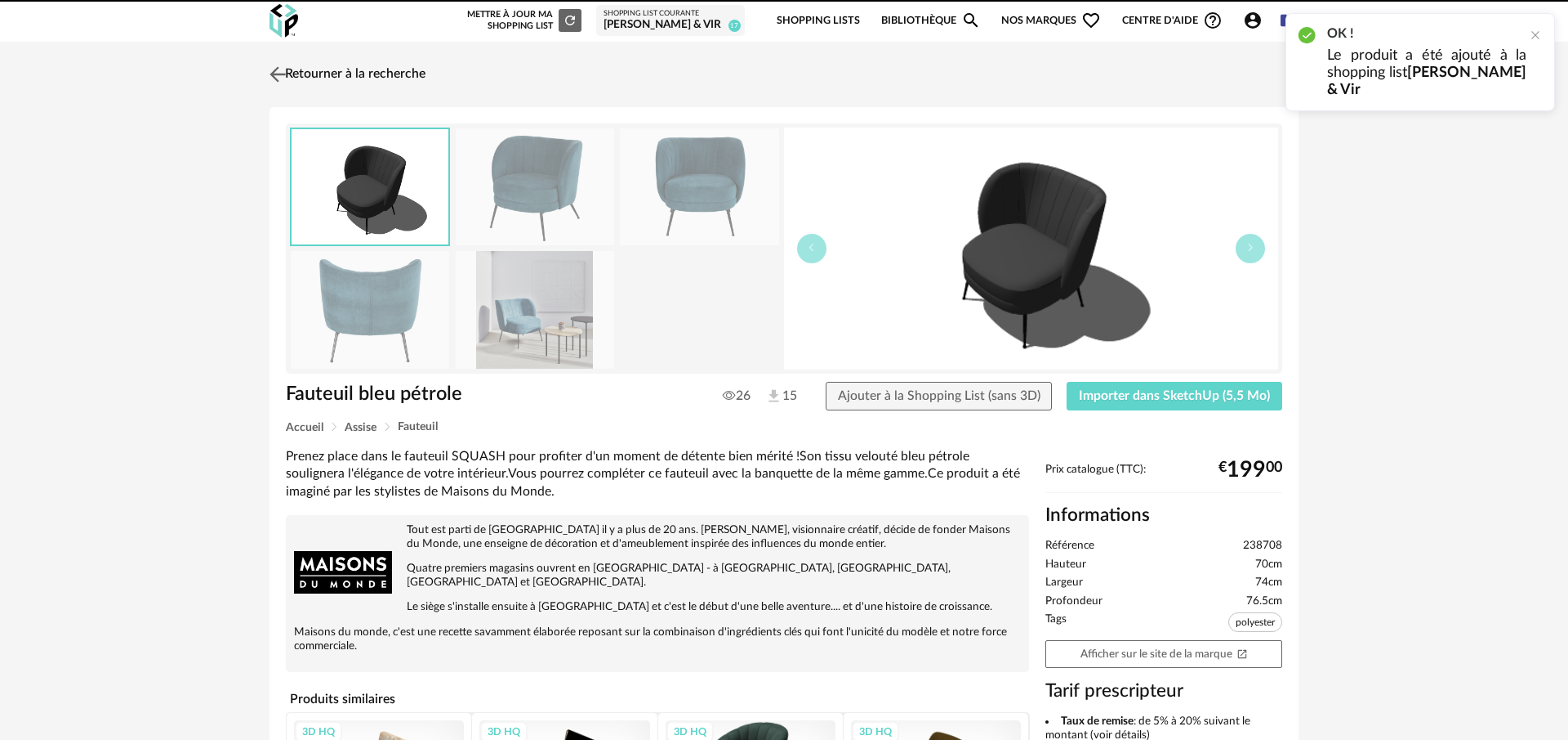
click at [275, 67] on img at bounding box center [278, 74] width 23 height 23
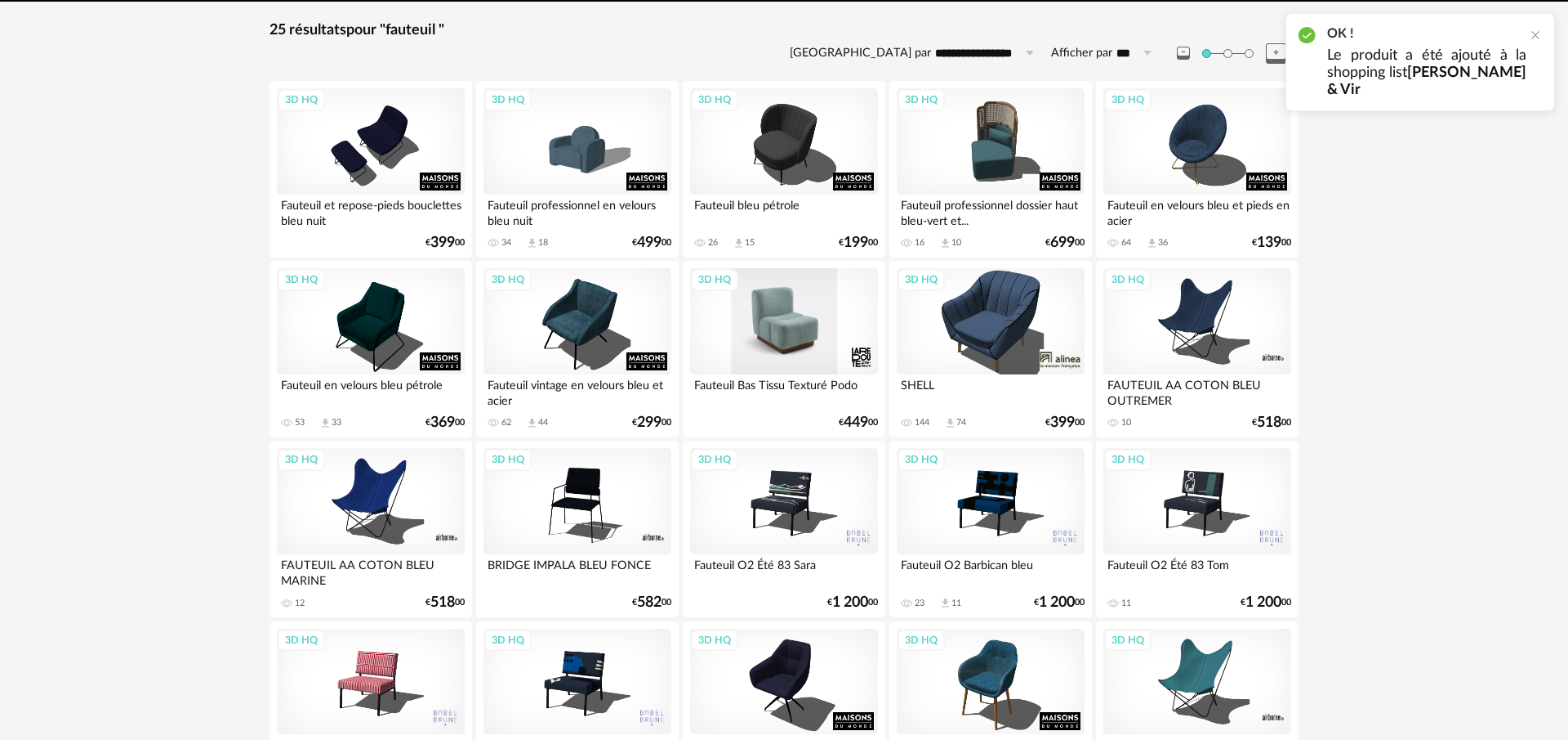
scroll to position [257, 0]
